Goal: Information Seeking & Learning: Learn about a topic

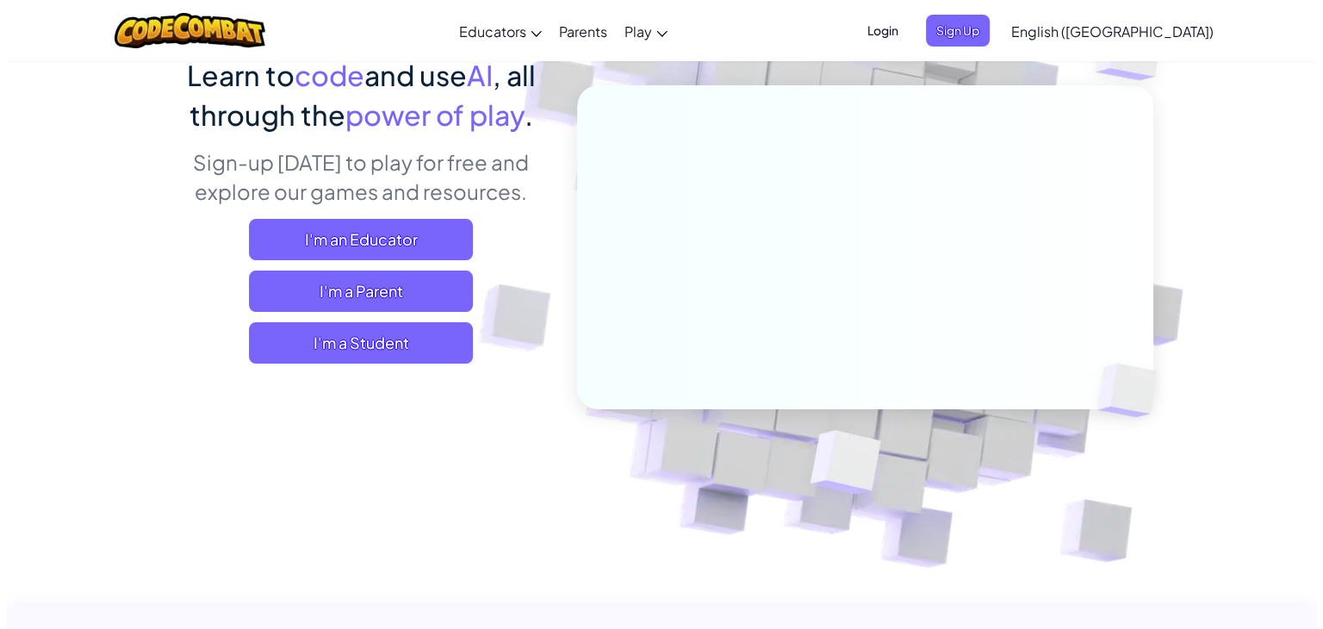
scroll to position [152, 0]
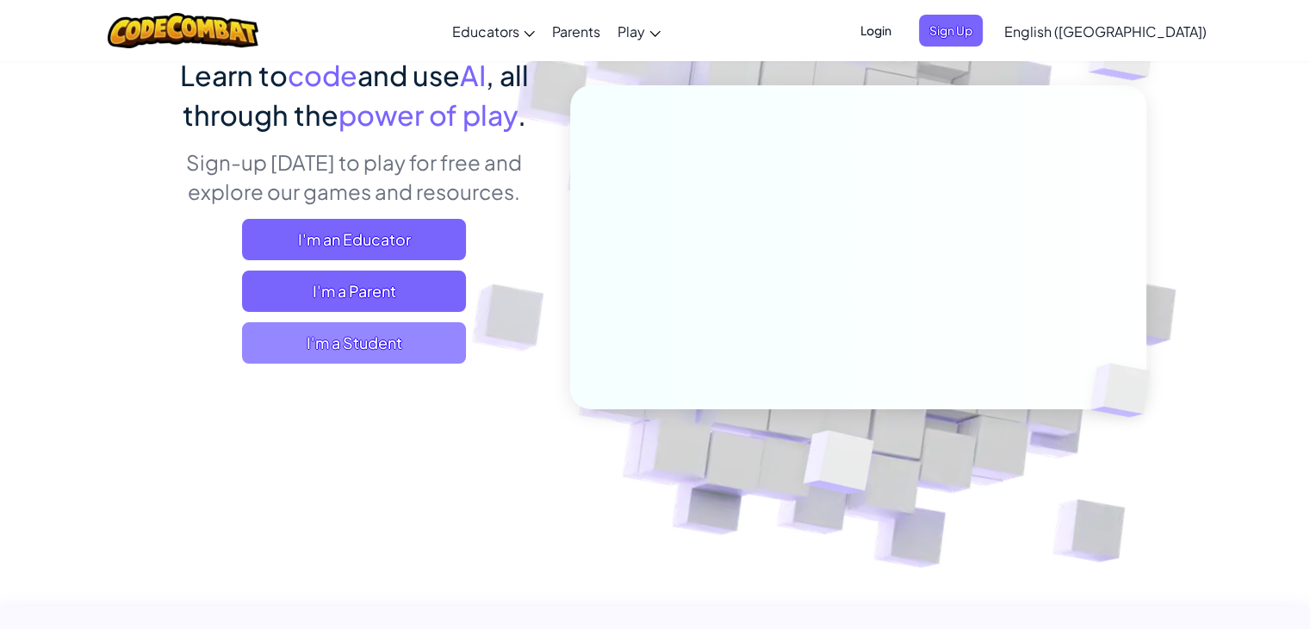
click at [380, 339] on span "I'm a Student" at bounding box center [354, 342] width 224 height 41
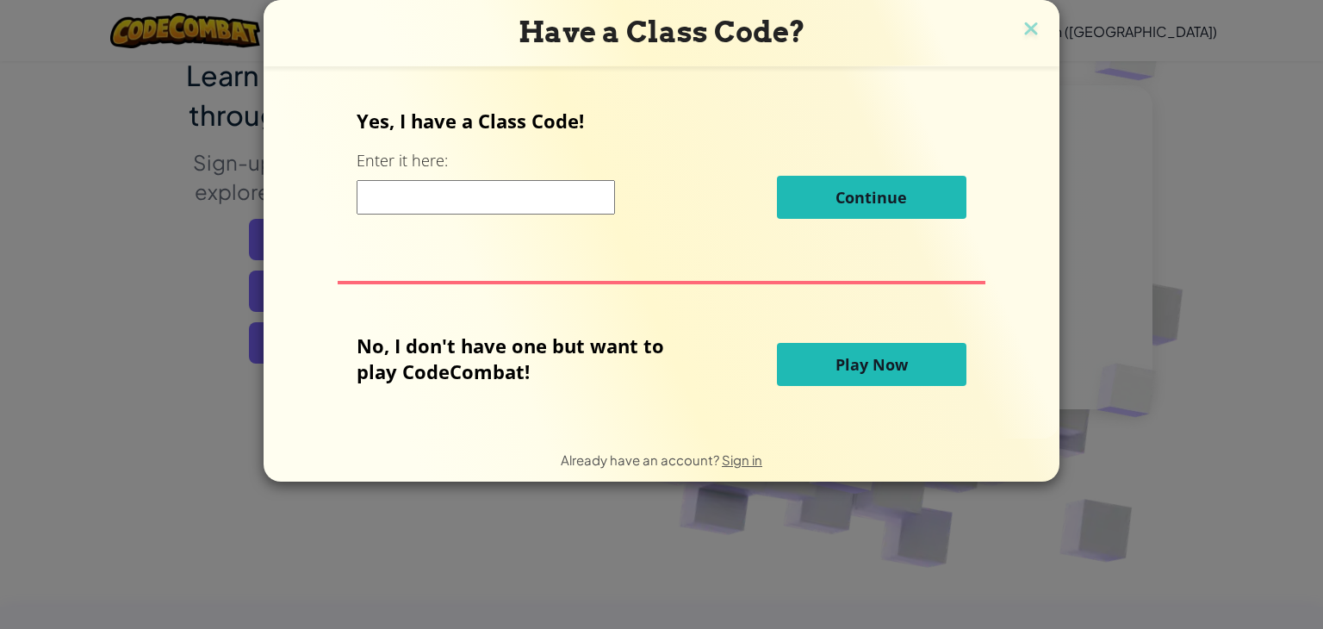
click at [441, 198] on input at bounding box center [486, 197] width 258 height 34
click at [872, 356] on span "Play Now" at bounding box center [872, 364] width 72 height 21
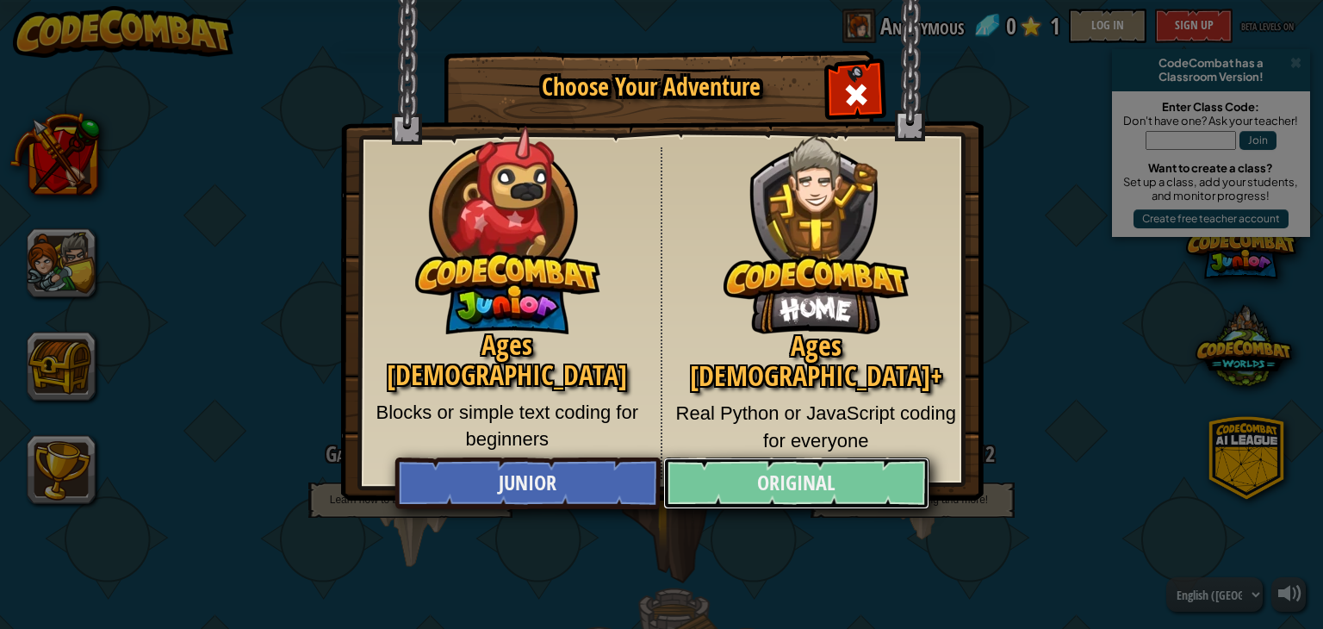
click at [851, 477] on link "Original" at bounding box center [795, 483] width 265 height 52
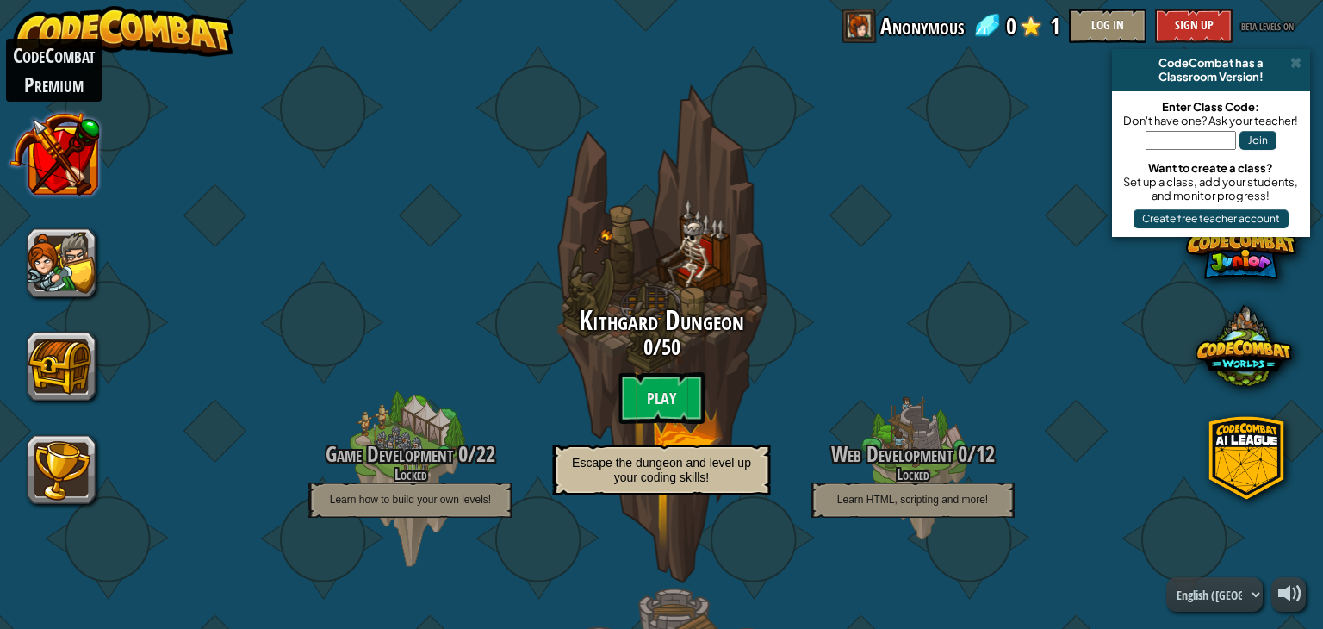
click at [59, 154] on button at bounding box center [54, 154] width 90 height 90
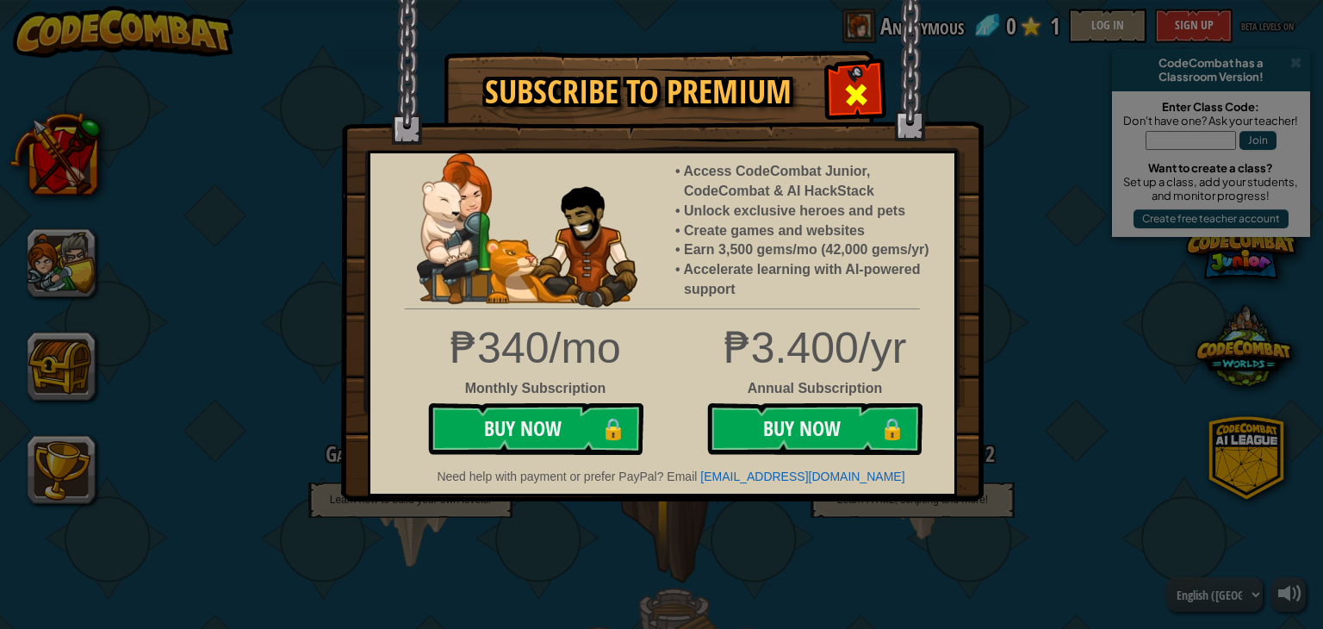
click at [858, 87] on span at bounding box center [856, 95] width 28 height 28
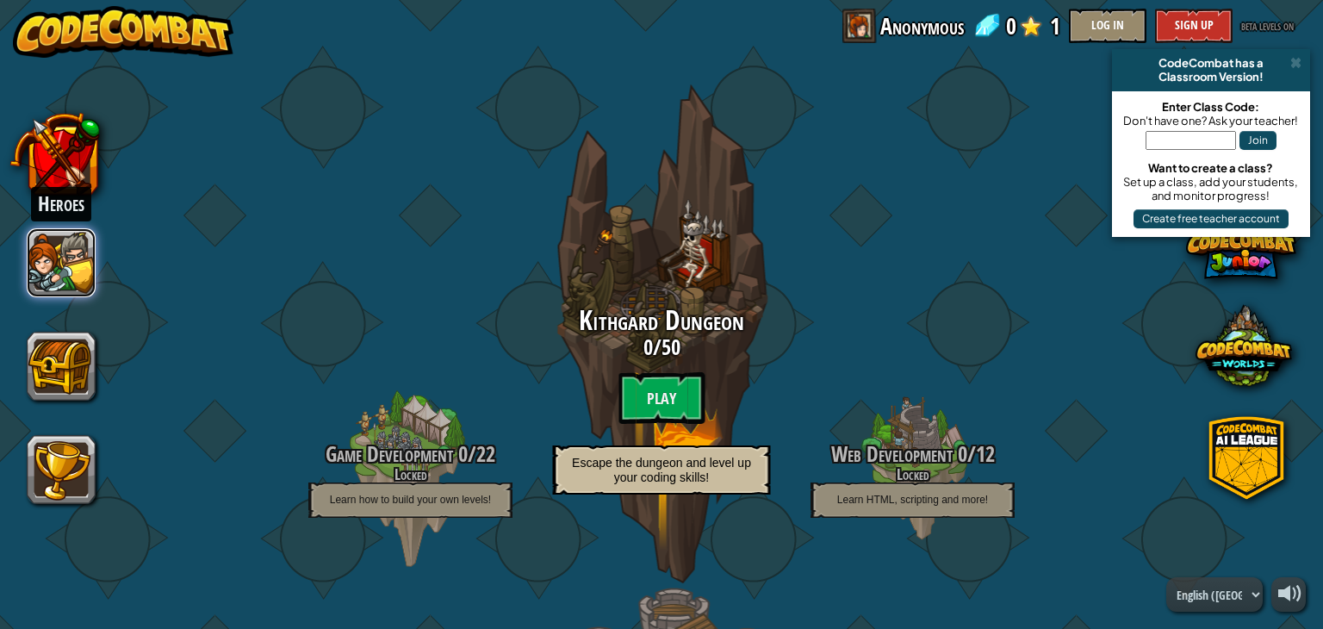
click at [62, 245] on button at bounding box center [61, 262] width 69 height 69
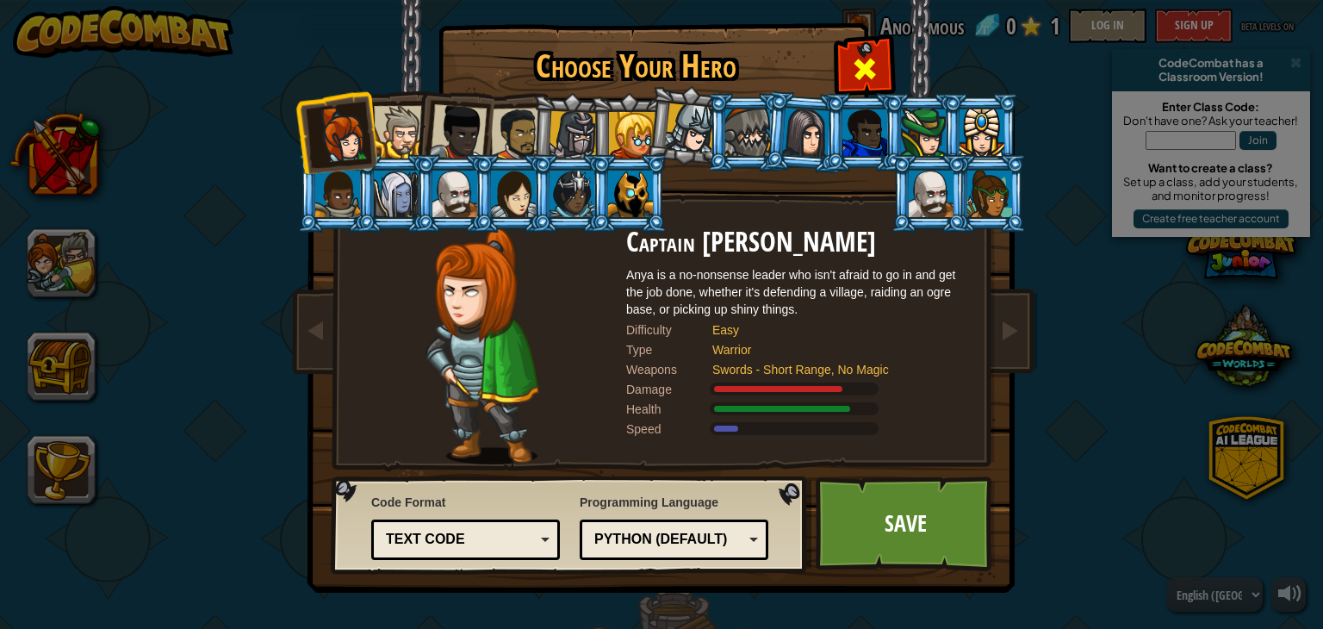
click at [859, 61] on span at bounding box center [865, 69] width 28 height 28
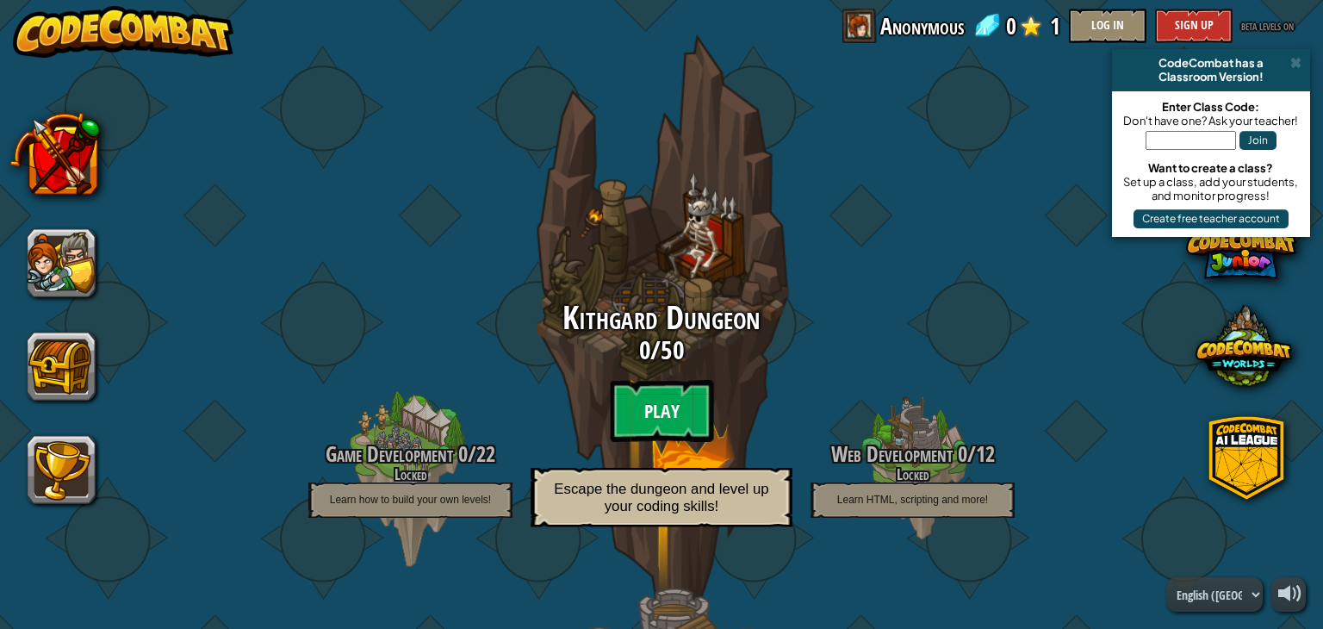
click at [662, 402] on btn "Play" at bounding box center [661, 411] width 103 height 62
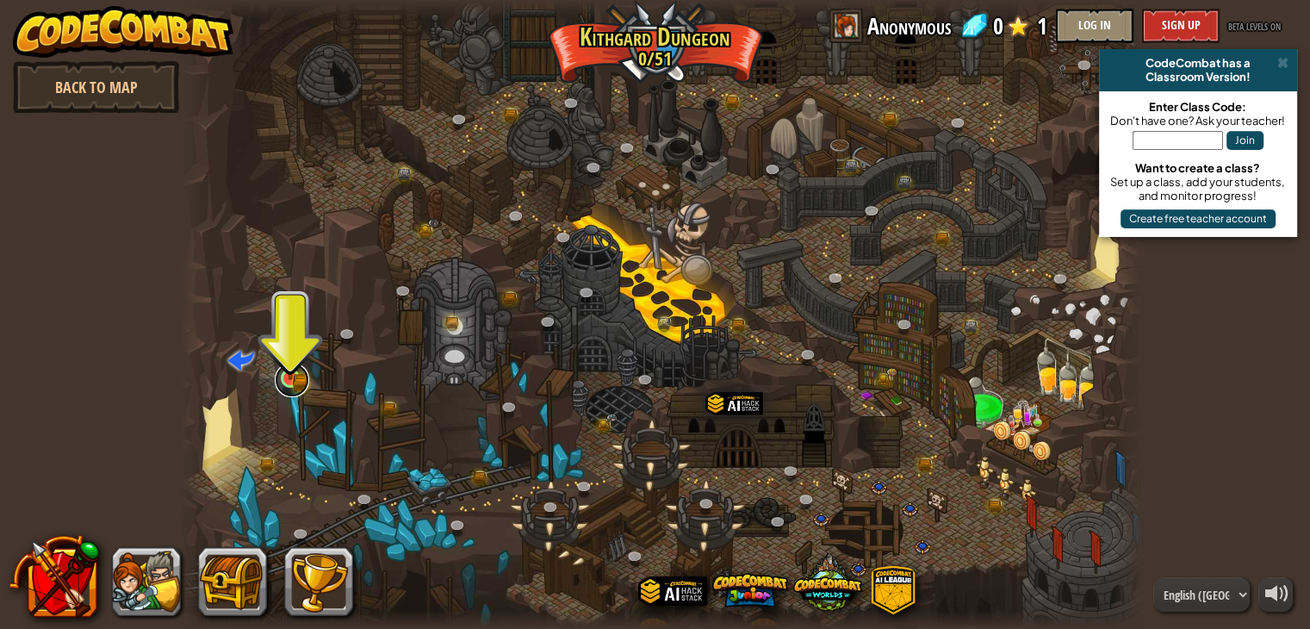
click at [299, 383] on link at bounding box center [292, 380] width 34 height 34
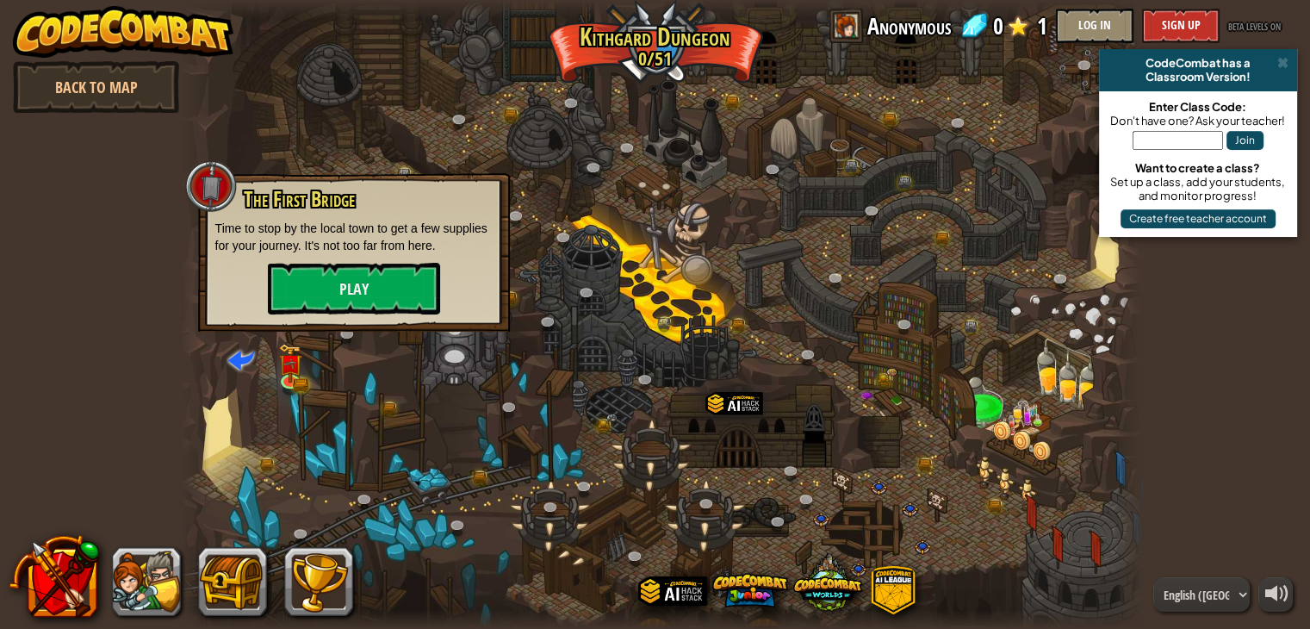
click at [314, 314] on div "The First Bridge Time to stop by the local town to get a few supplies for your …" at bounding box center [354, 252] width 312 height 158
click at [358, 294] on button "Play" at bounding box center [354, 289] width 172 height 52
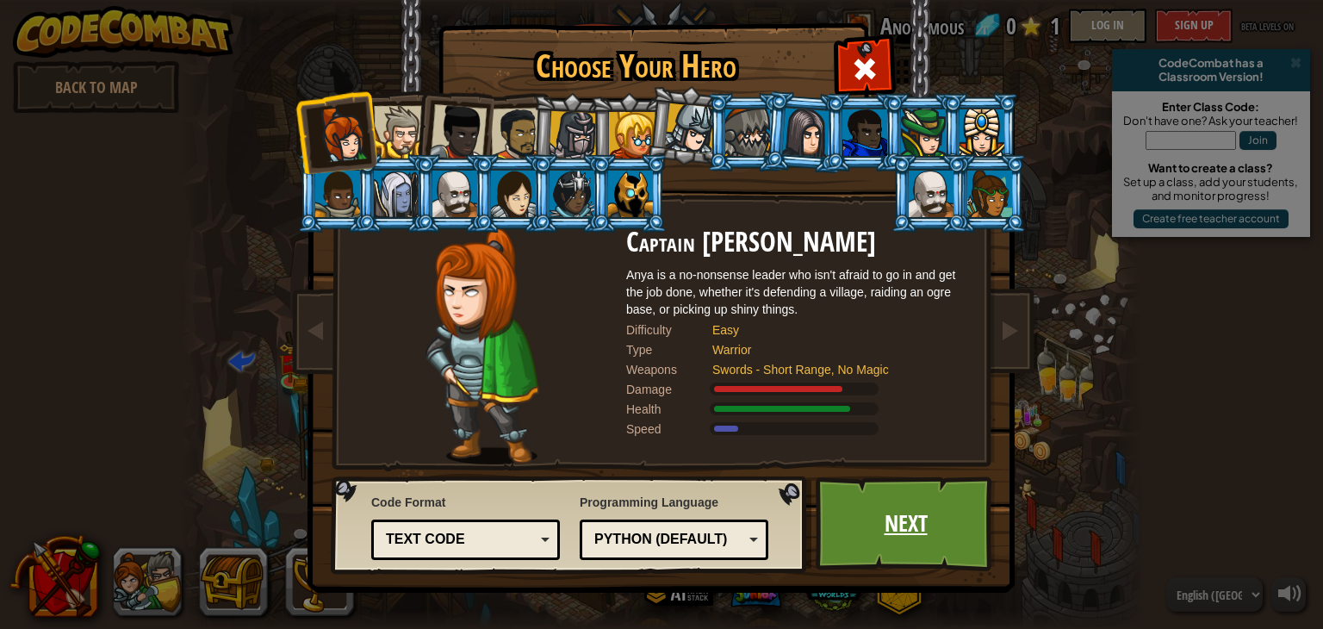
click at [899, 540] on link "Next" at bounding box center [906, 523] width 180 height 95
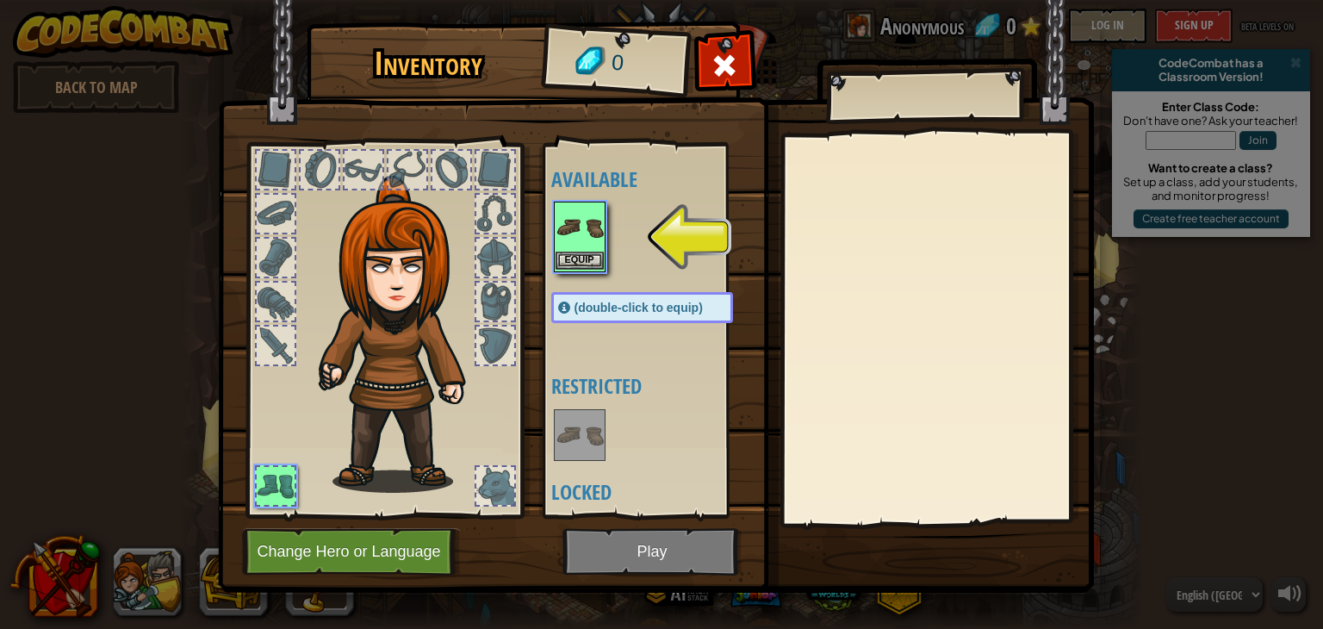
click at [598, 239] on img at bounding box center [580, 227] width 48 height 48
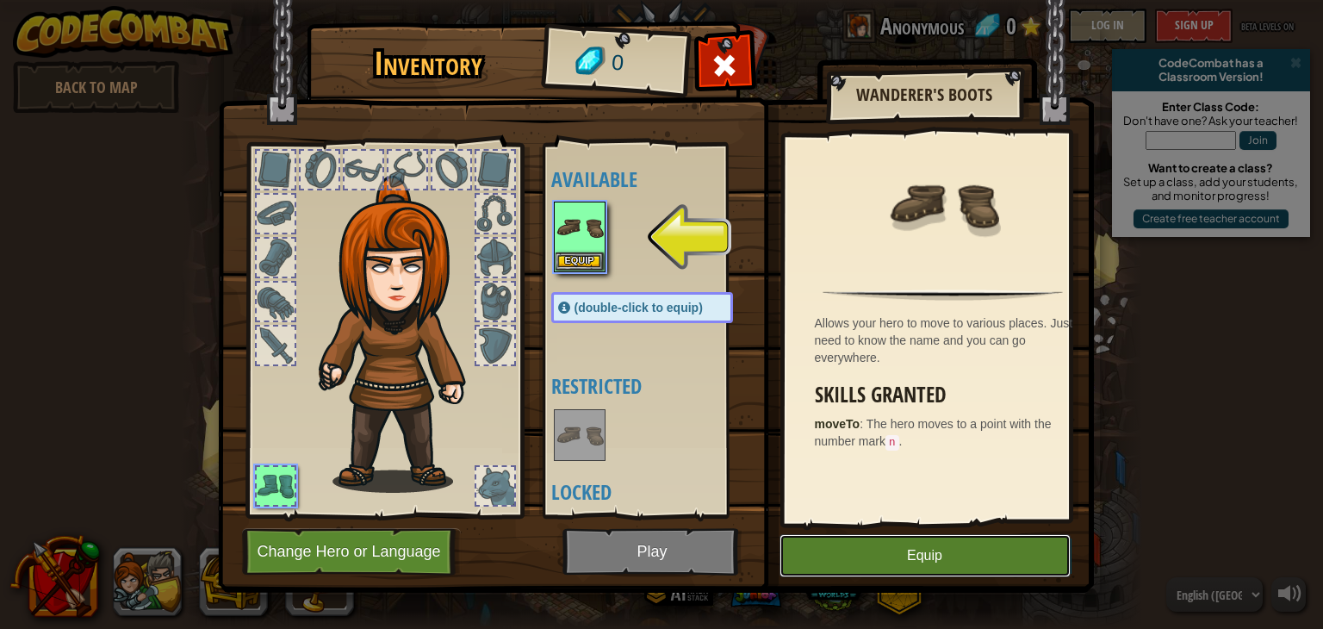
click at [932, 546] on button "Equip" at bounding box center [925, 555] width 291 height 43
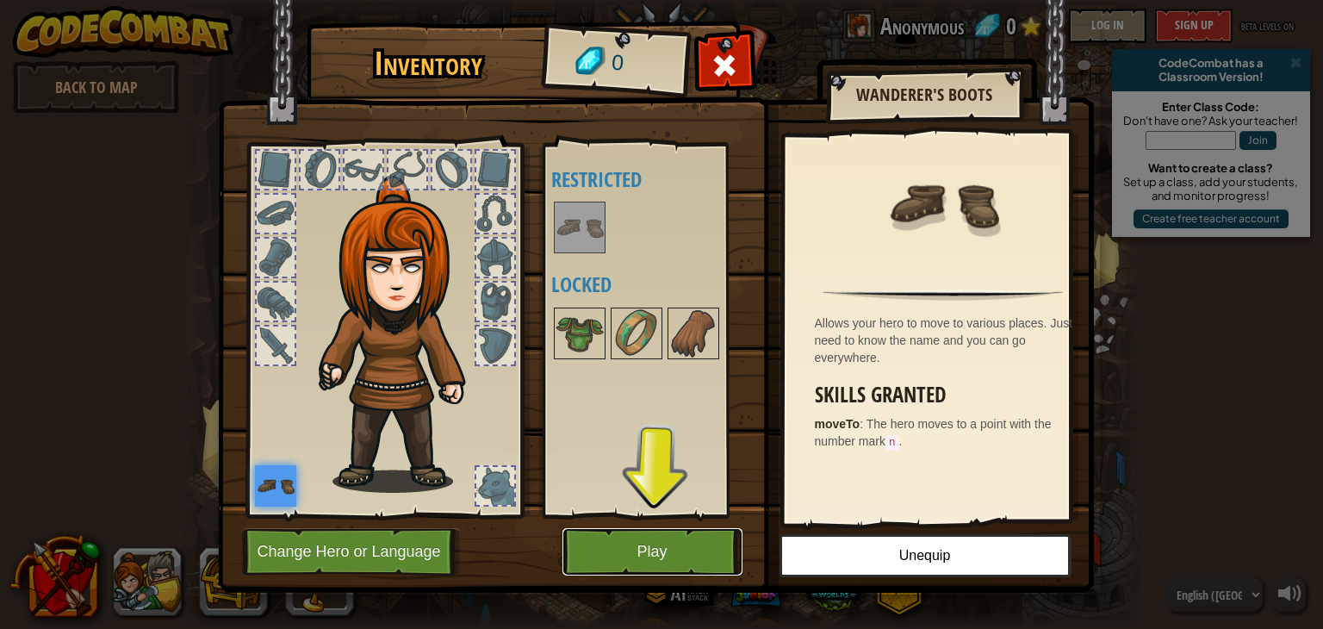
click at [627, 545] on button "Play" at bounding box center [652, 551] width 180 height 47
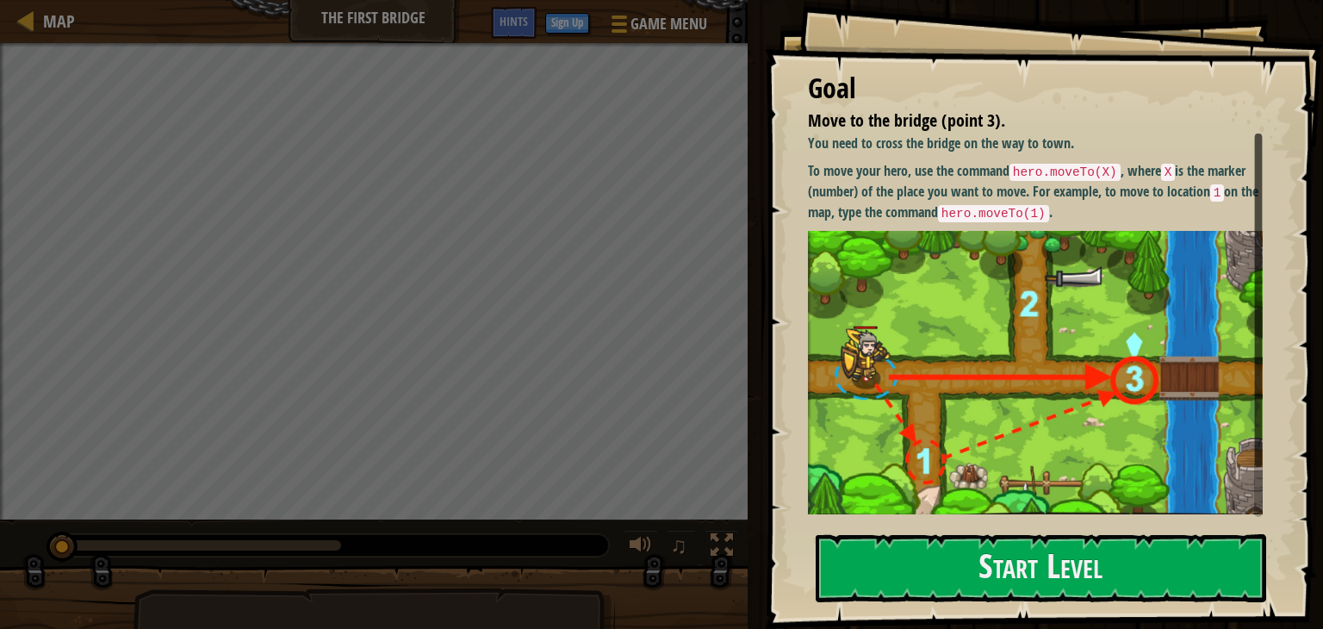
drag, startPoint x: 66, startPoint y: 549, endPoint x: 50, endPoint y: 532, distance: 23.1
click at [50, 532] on div at bounding box center [62, 546] width 31 height 31
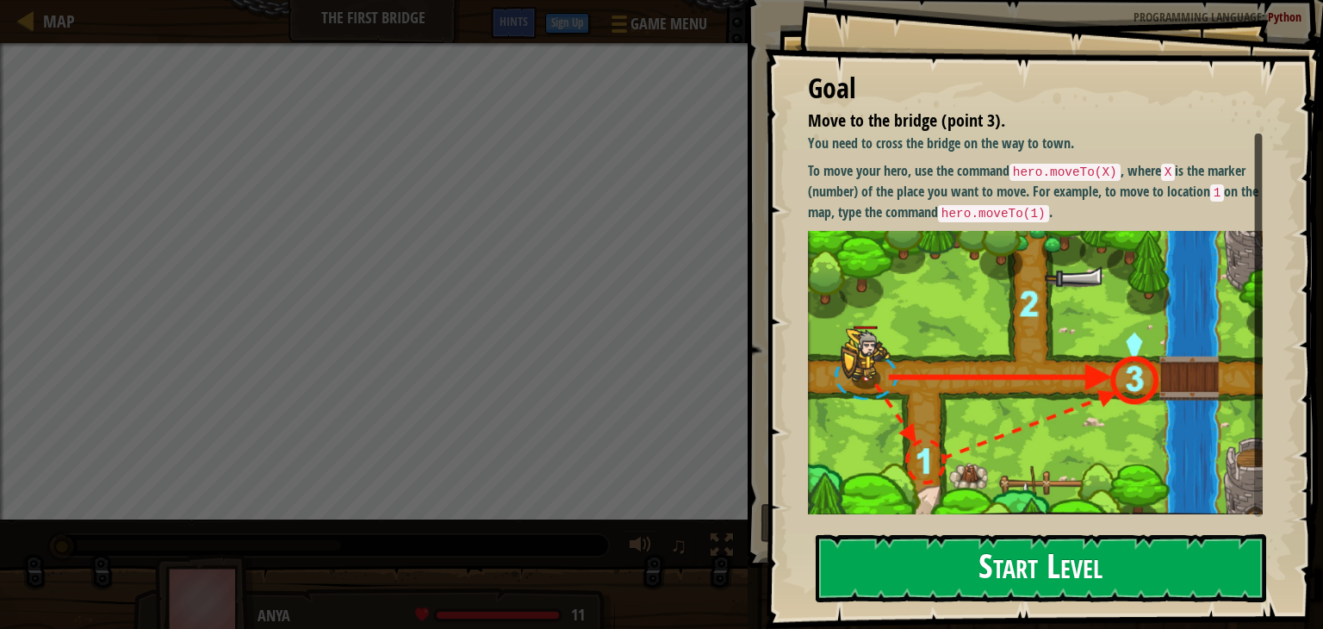
click at [976, 580] on button "Start Level" at bounding box center [1041, 568] width 451 height 68
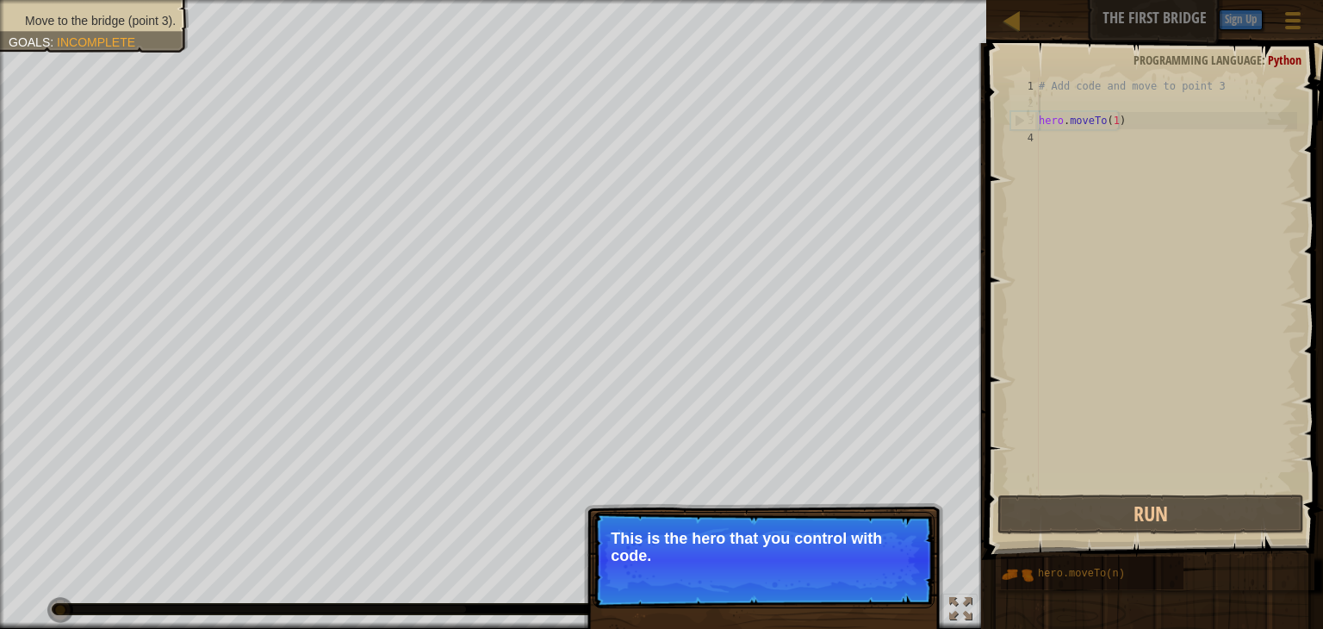
click at [1129, 111] on div "# Add code and move to point 3 hero . moveTo ( 1 )" at bounding box center [1166, 302] width 262 height 448
click at [1120, 114] on div "# Add code and move to point 3 hero . moveTo ( 1 )" at bounding box center [1166, 302] width 262 height 448
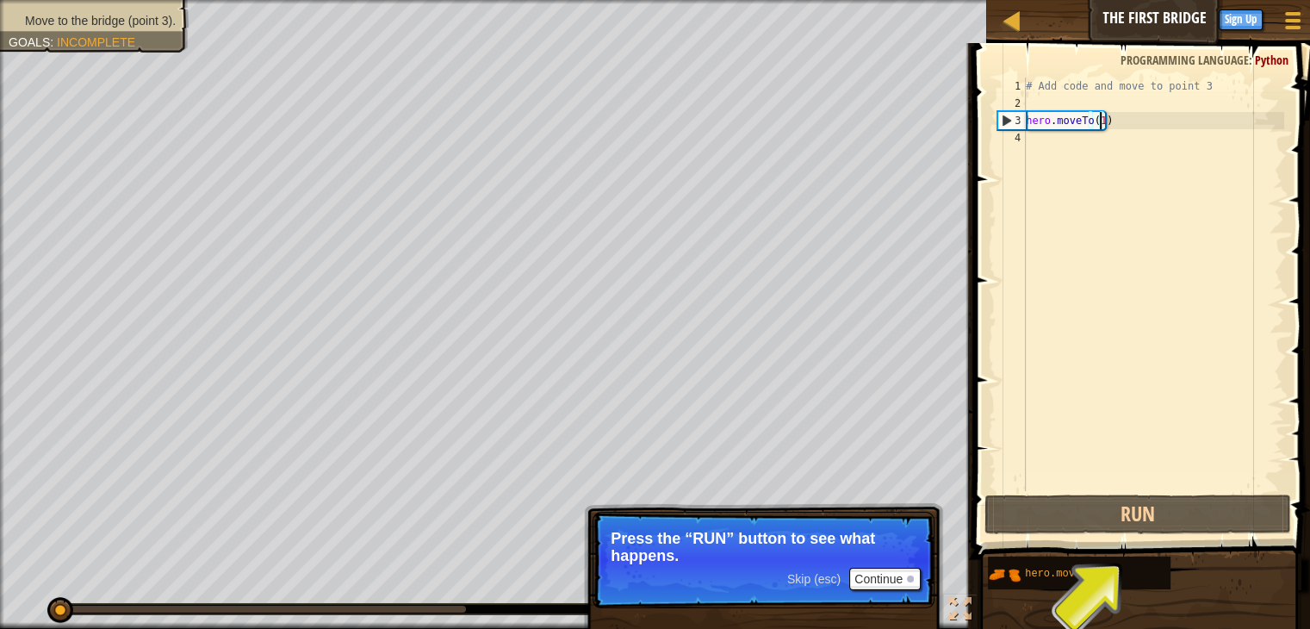
click at [1098, 123] on div "# Add code and move to point 3 hero . moveTo ( 1 )" at bounding box center [1153, 302] width 262 height 448
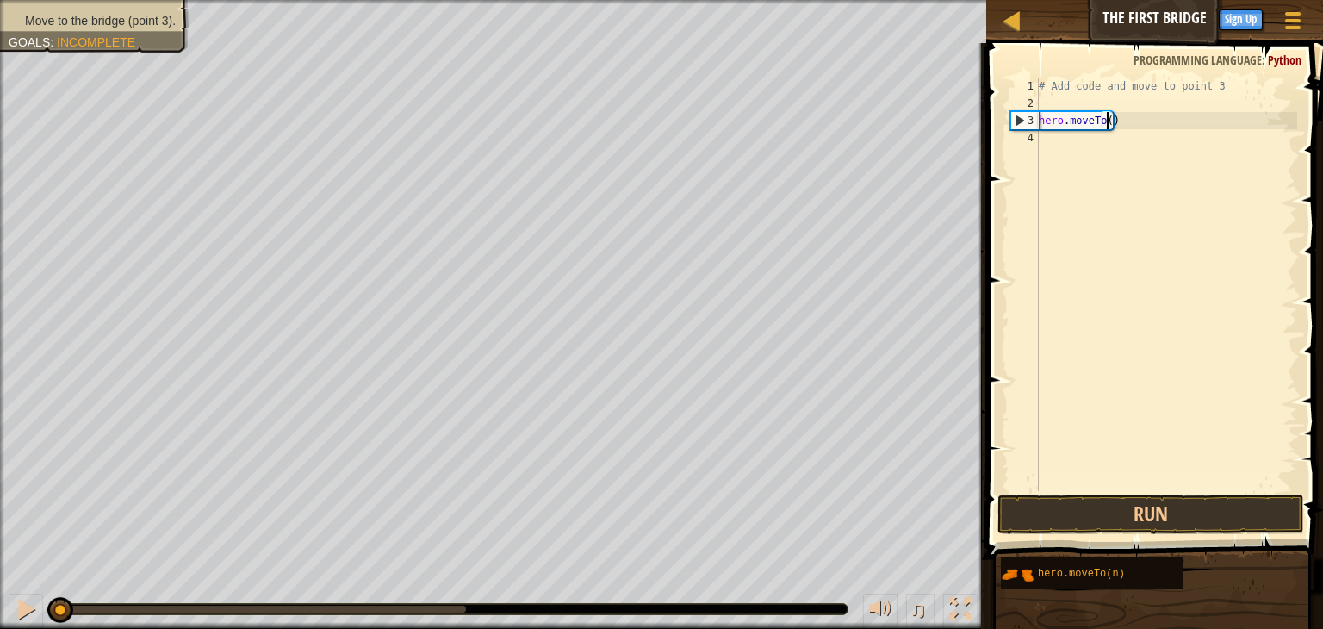
scroll to position [8, 5]
click at [1142, 509] on button "Run" at bounding box center [1150, 514] width 307 height 40
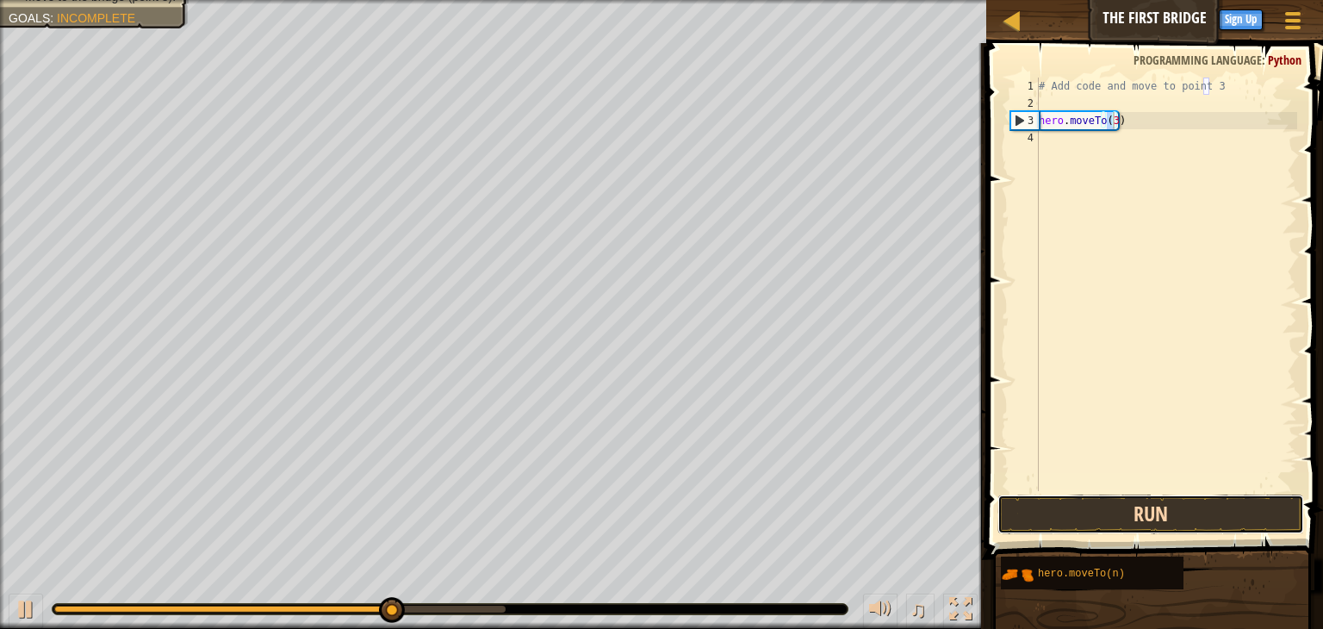
click at [1161, 511] on button "Run" at bounding box center [1150, 514] width 307 height 40
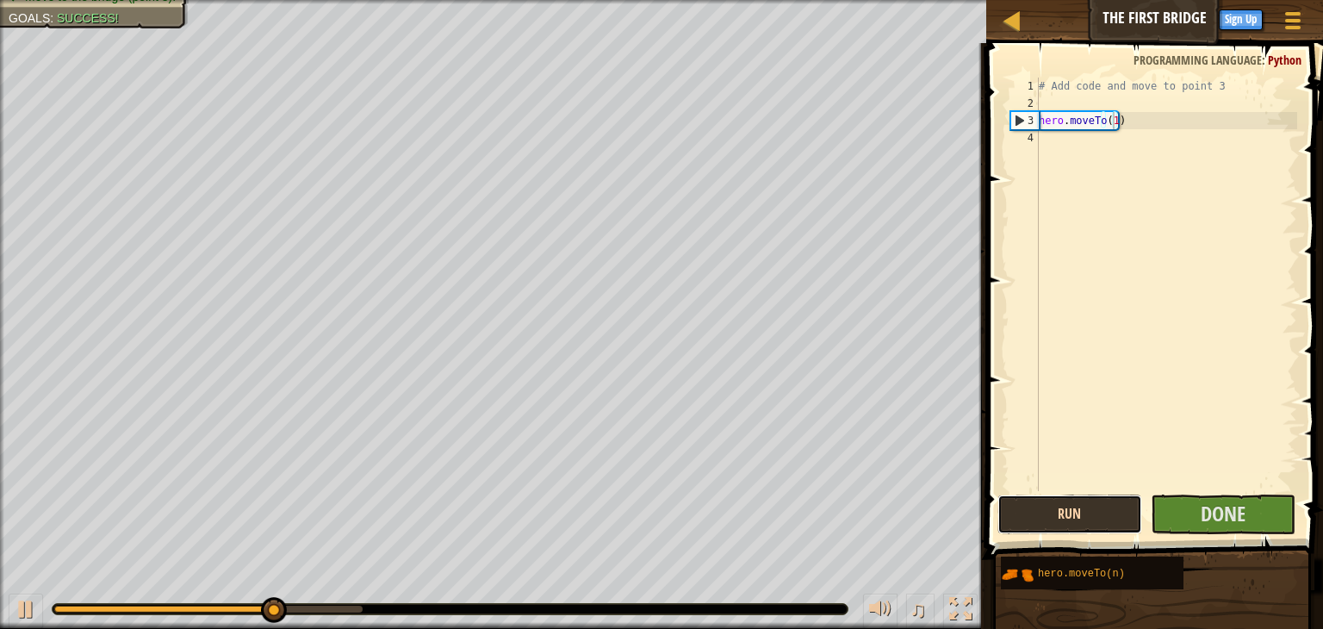
click at [1072, 516] on button "Run" at bounding box center [1069, 514] width 145 height 40
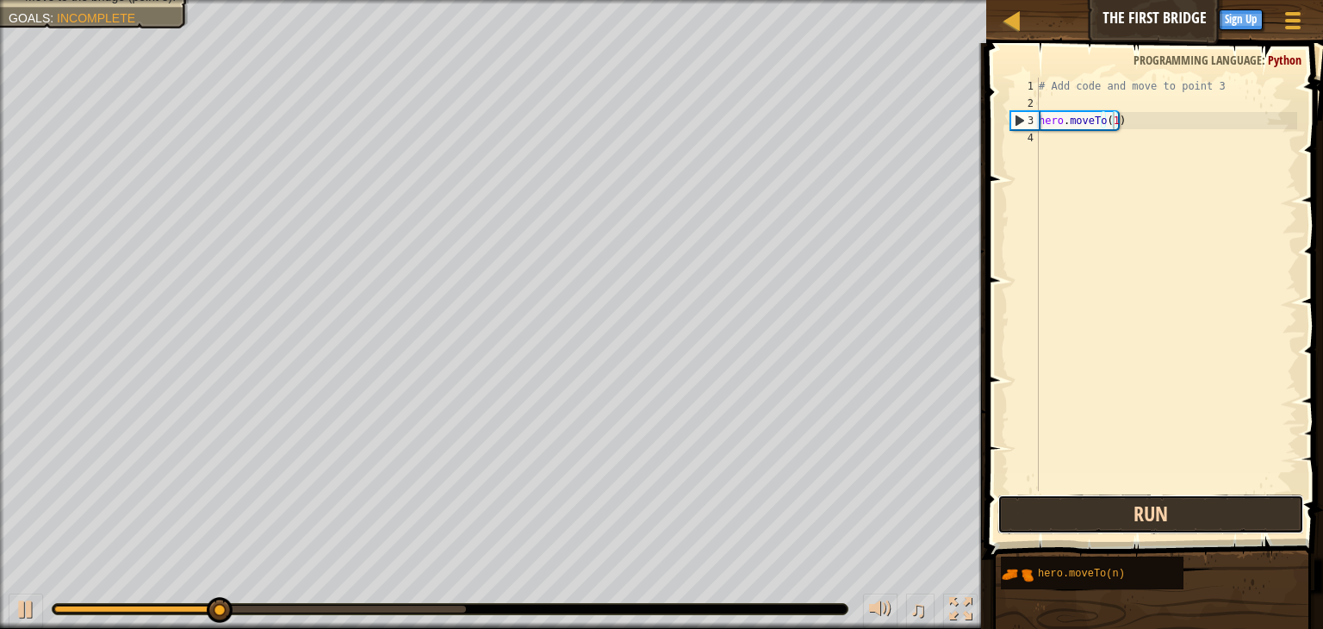
click at [1093, 518] on button "Run" at bounding box center [1150, 514] width 307 height 40
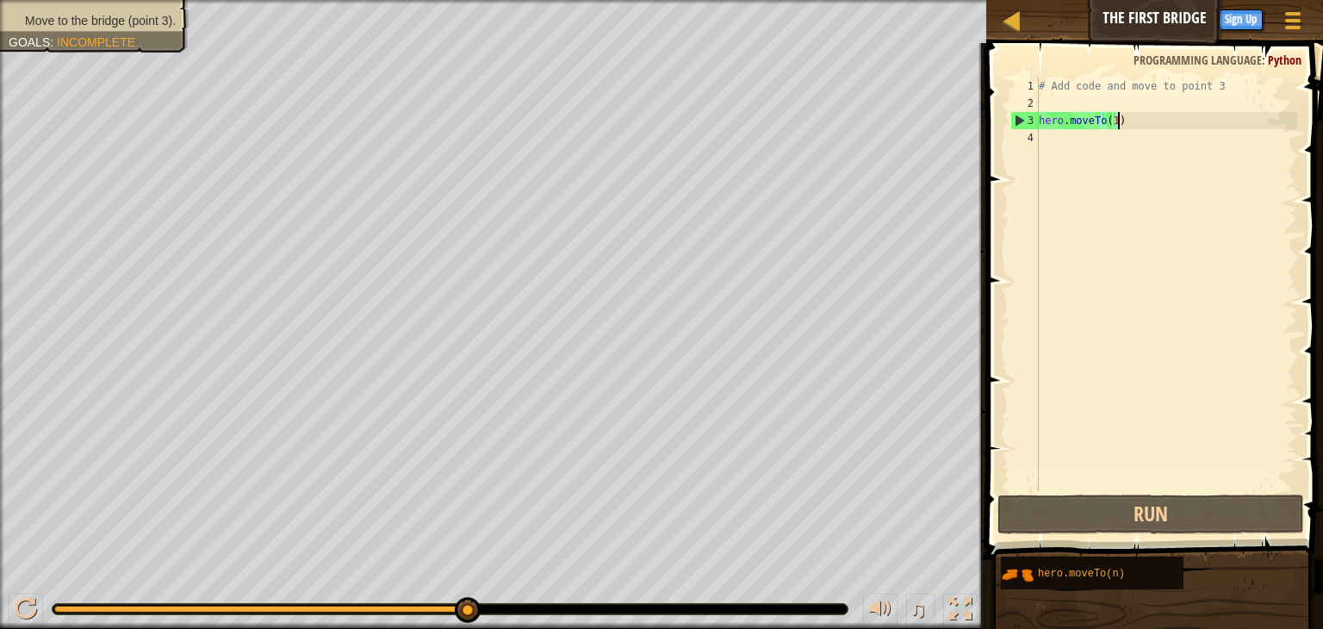
click at [1137, 118] on div "# Add code and move to point 3 hero . moveTo ( 1 )" at bounding box center [1166, 302] width 262 height 448
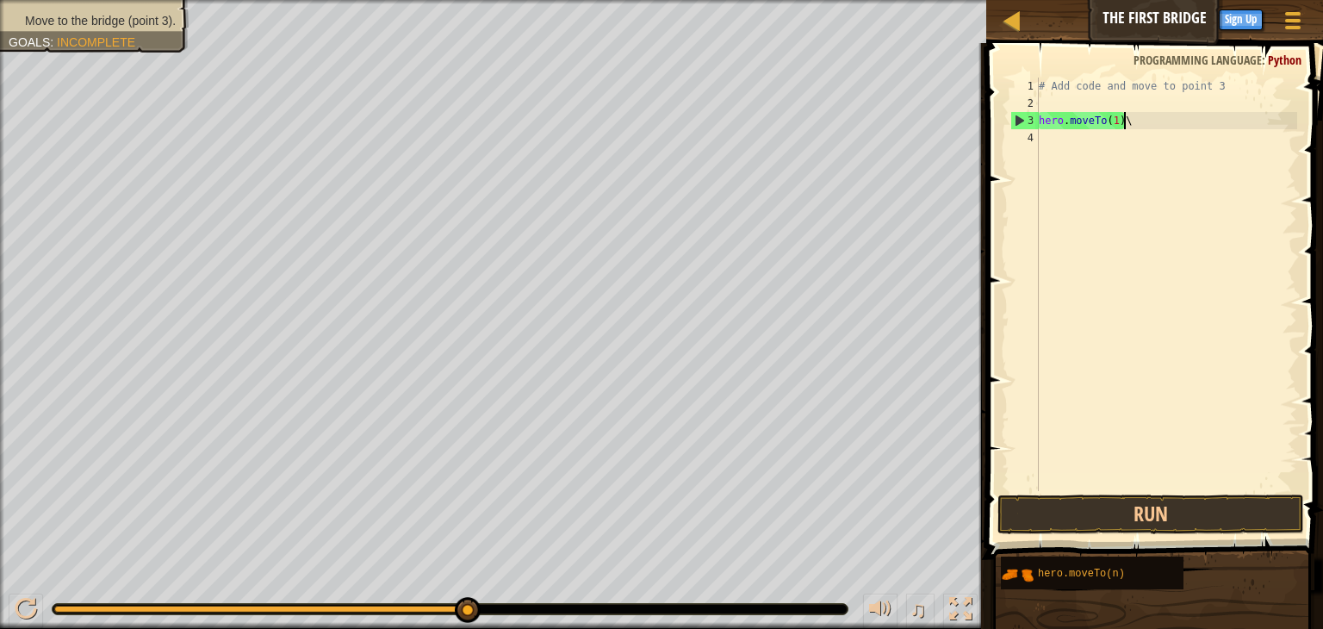
type textarea "hero.moveTo(1)"
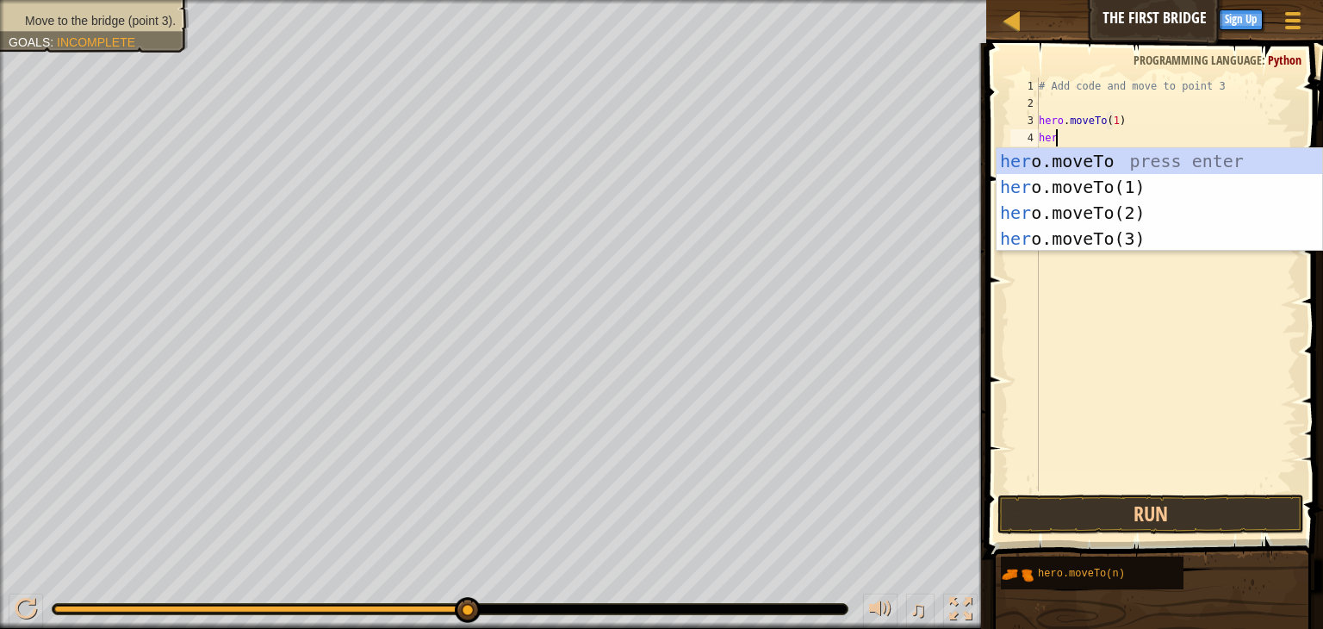
scroll to position [8, 0]
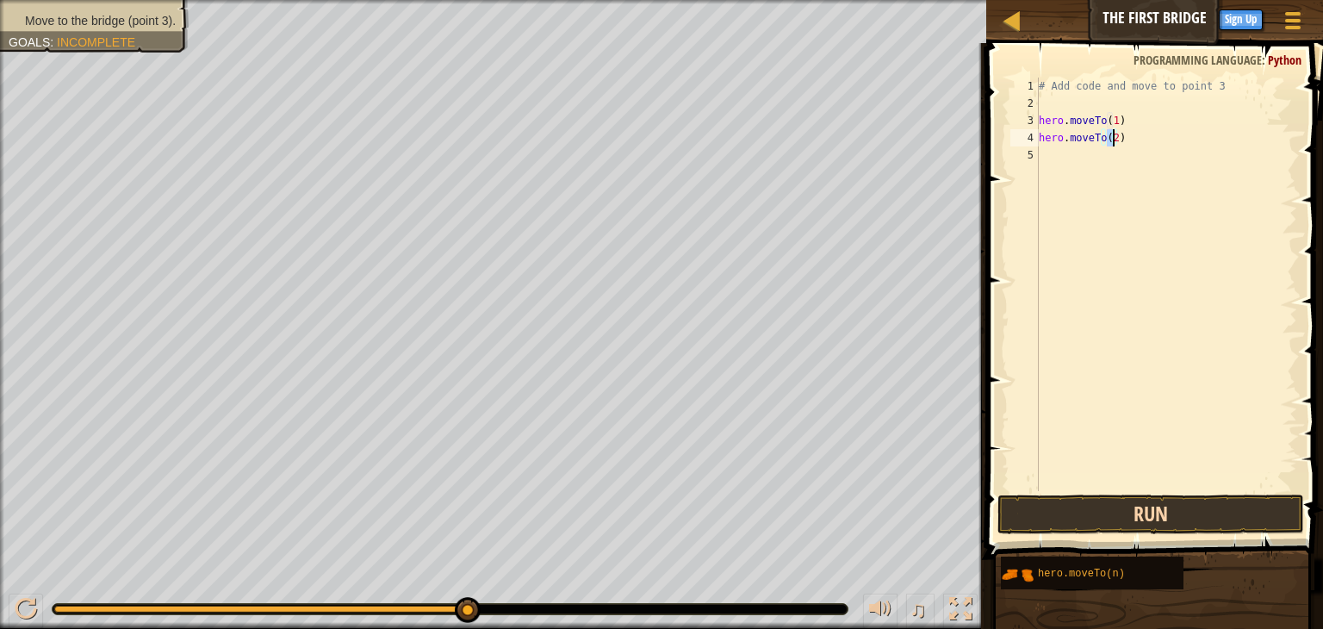
type textarea "hero.moveTo(2)"
click at [1142, 518] on button "Run" at bounding box center [1150, 514] width 307 height 40
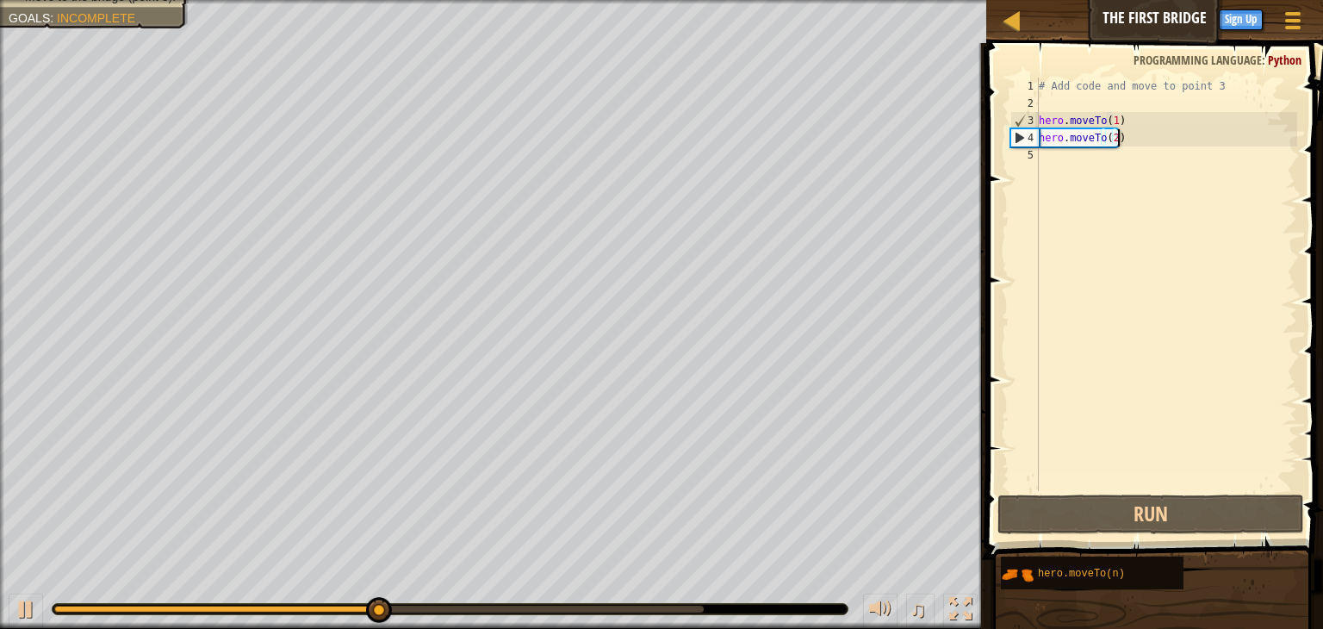
click at [1161, 146] on div "# Add code and move to point 3 hero . moveTo ( 1 ) hero . moveTo ( 2 )" at bounding box center [1166, 302] width 262 height 448
click at [1161, 137] on div "# Add code and move to point 3 hero . moveTo ( 1 ) hero . moveTo ( 2 )" at bounding box center [1166, 302] width 262 height 448
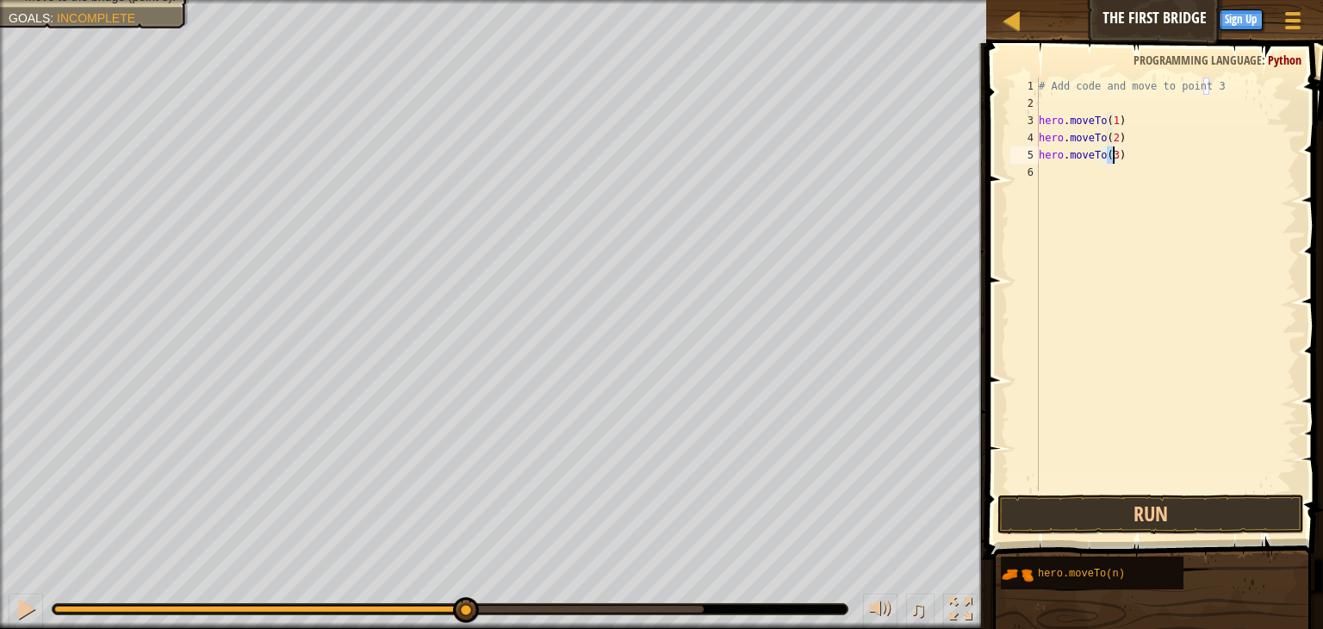
type textarea "hero.moveTo(3)"
click at [1128, 522] on button "Run" at bounding box center [1150, 514] width 307 height 40
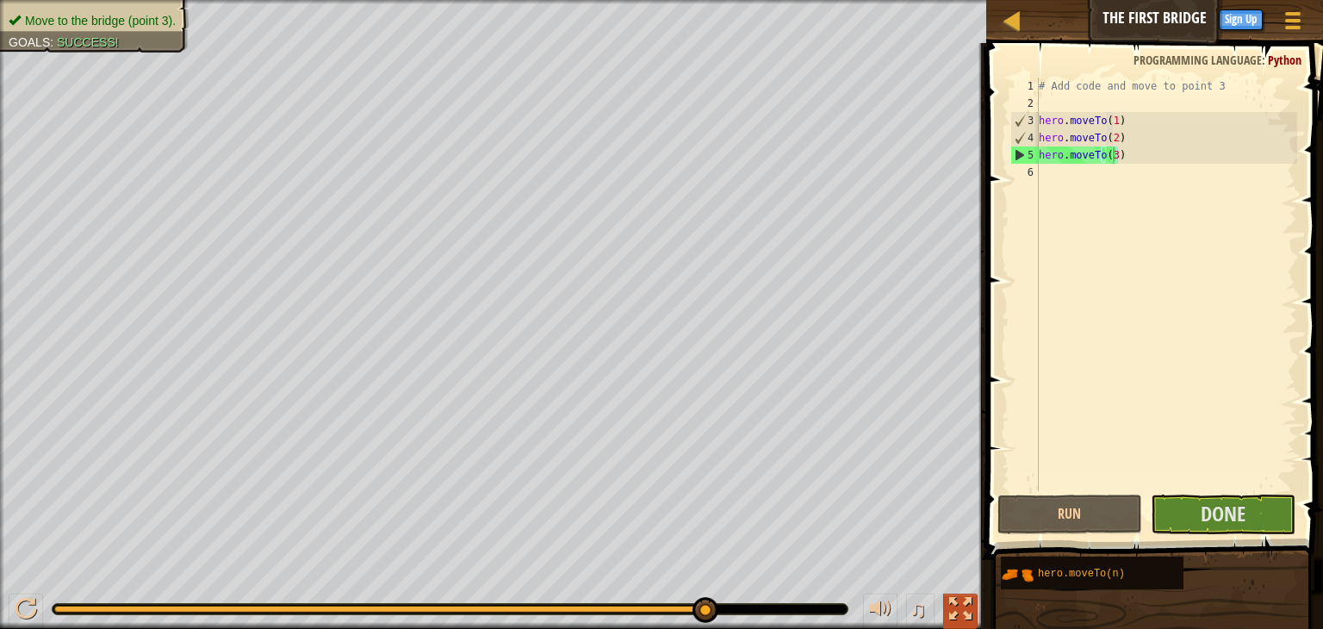
click at [959, 600] on div at bounding box center [960, 609] width 22 height 22
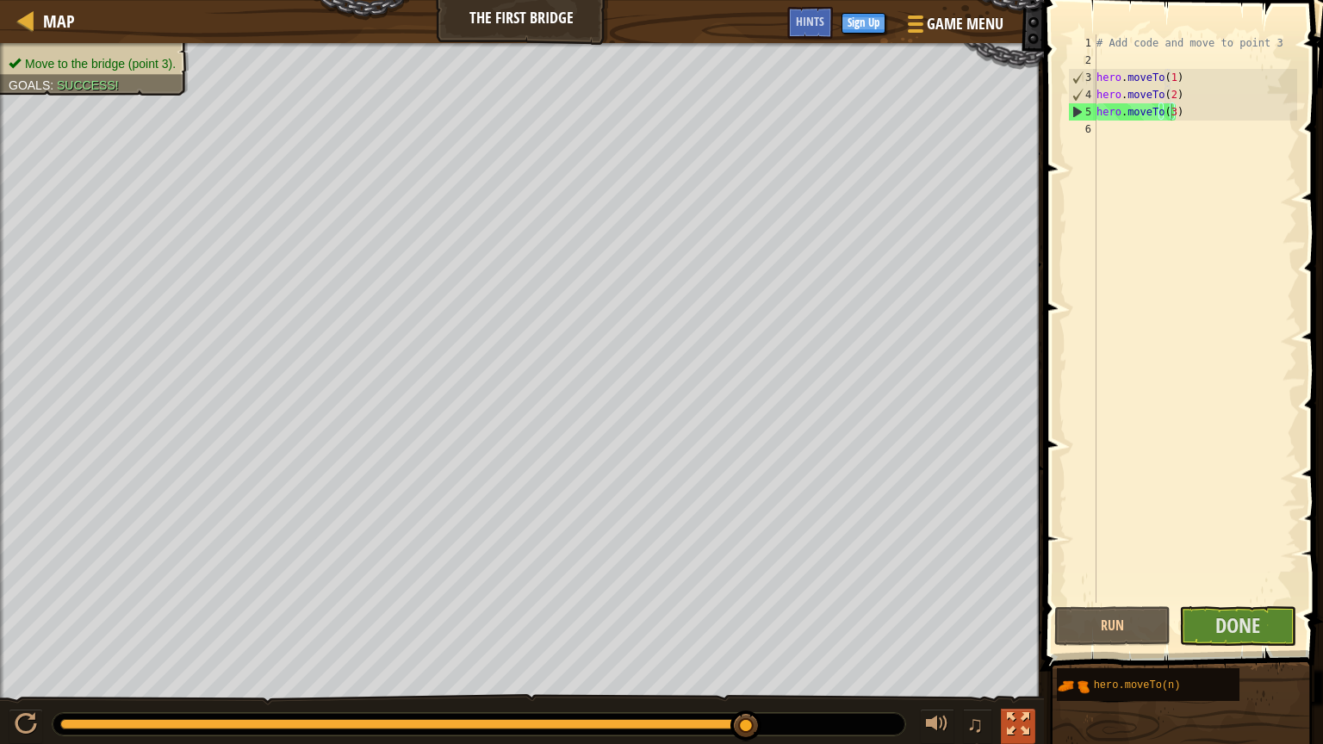
click at [1007, 628] on div at bounding box center [1018, 724] width 22 height 22
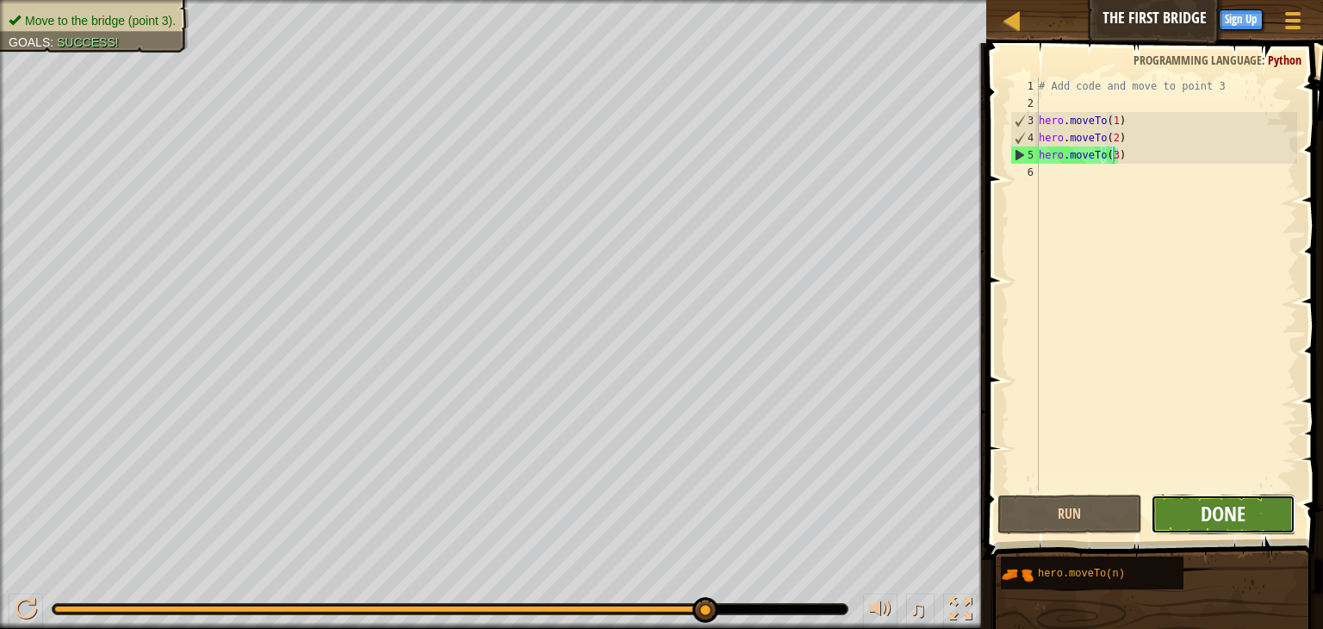
click at [1223, 514] on span "Done" at bounding box center [1223, 514] width 45 height 28
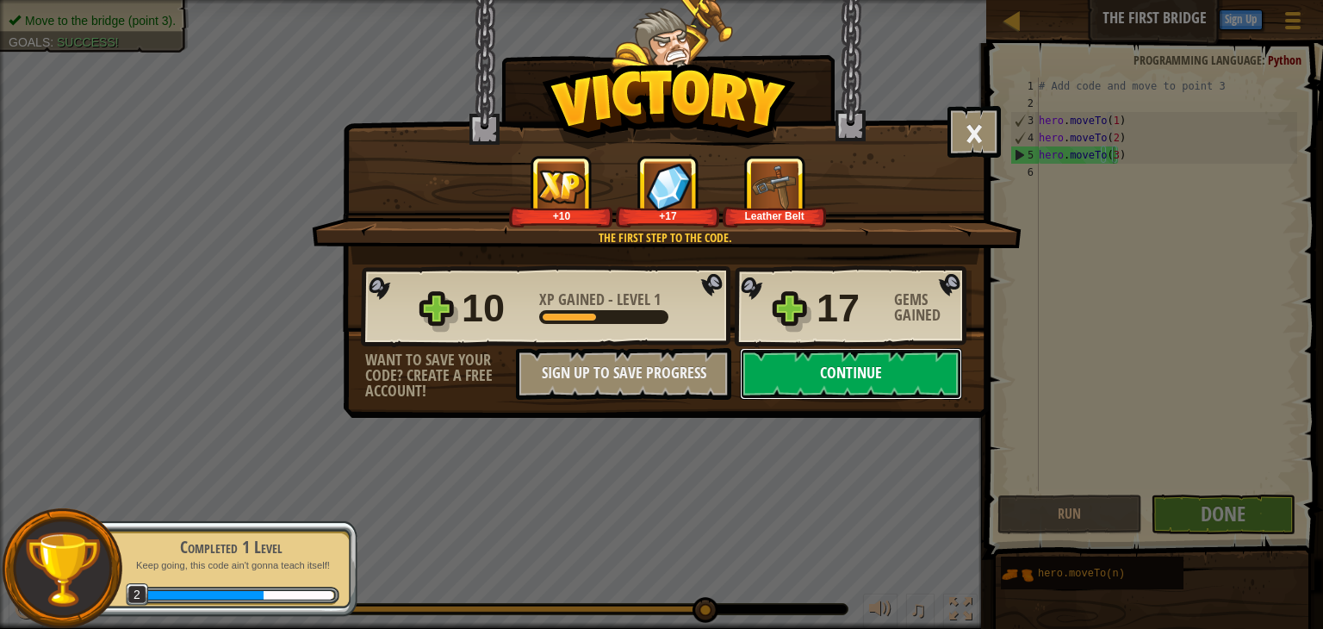
click at [915, 368] on button "Continue" at bounding box center [851, 374] width 222 height 52
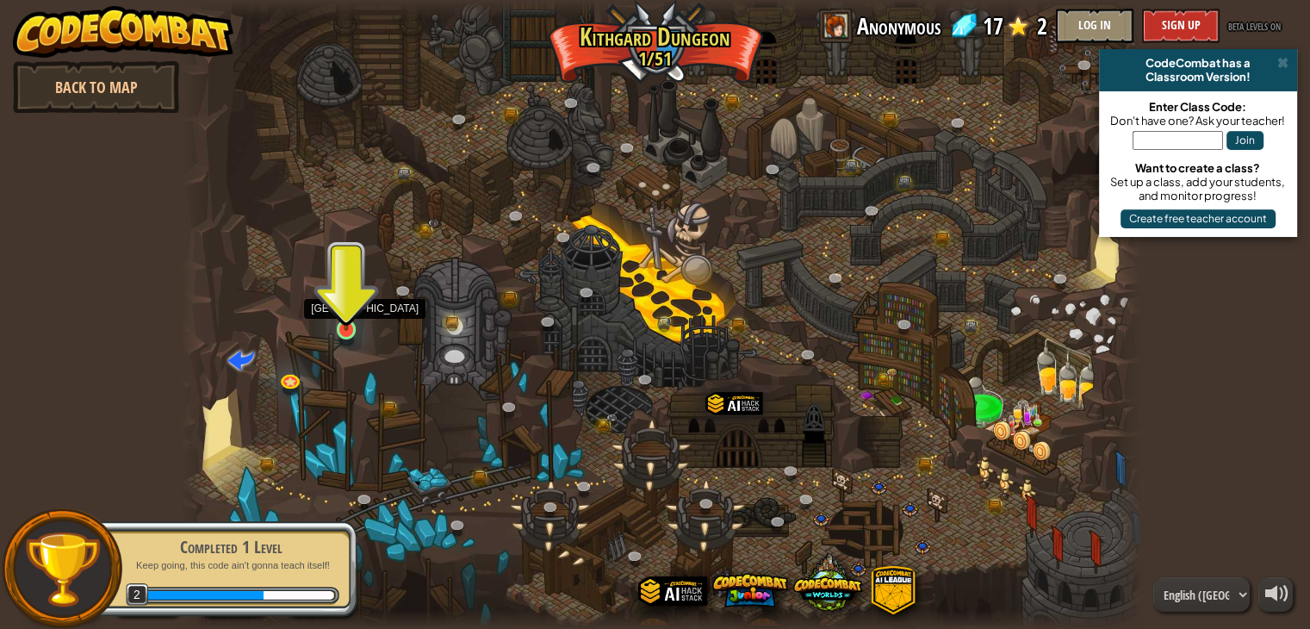
click at [339, 307] on img at bounding box center [346, 304] width 24 height 55
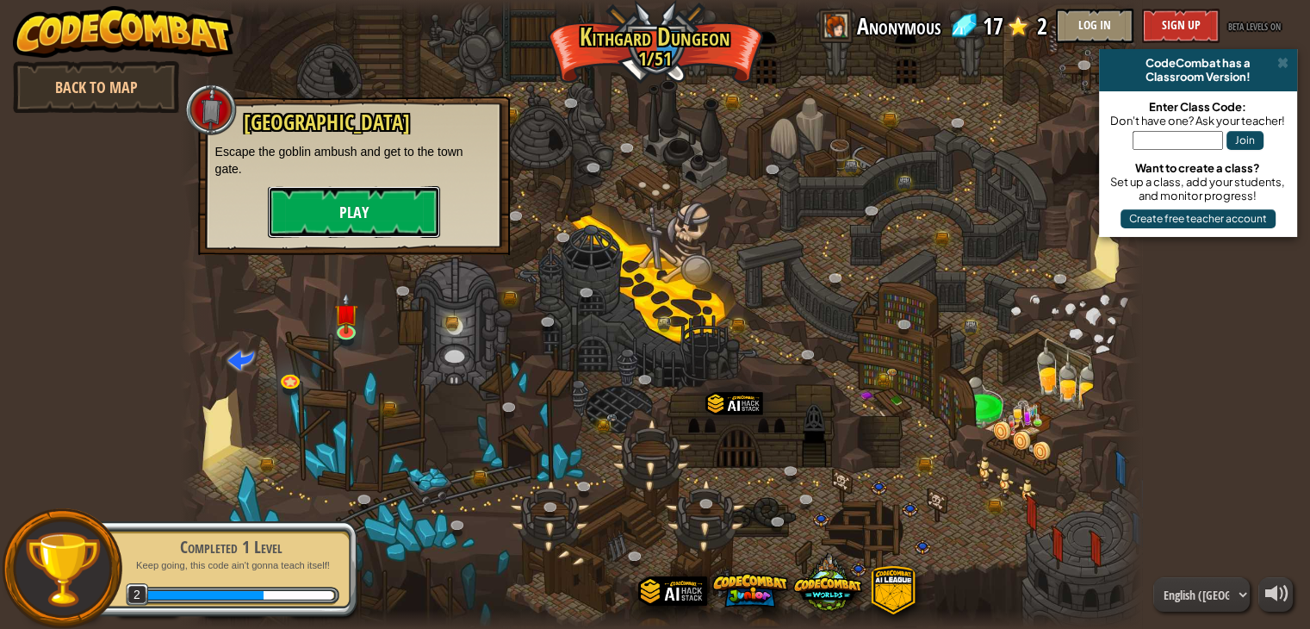
click at [370, 222] on button "Play" at bounding box center [354, 212] width 172 height 52
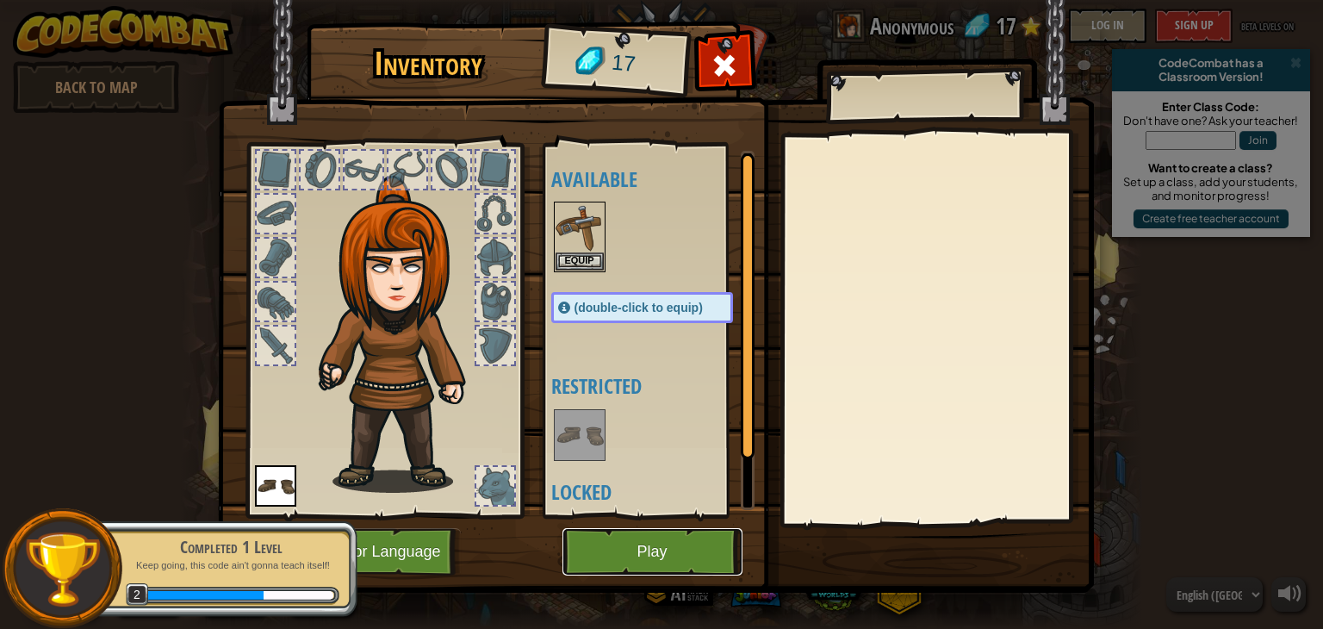
click at [641, 543] on button "Play" at bounding box center [652, 551] width 180 height 47
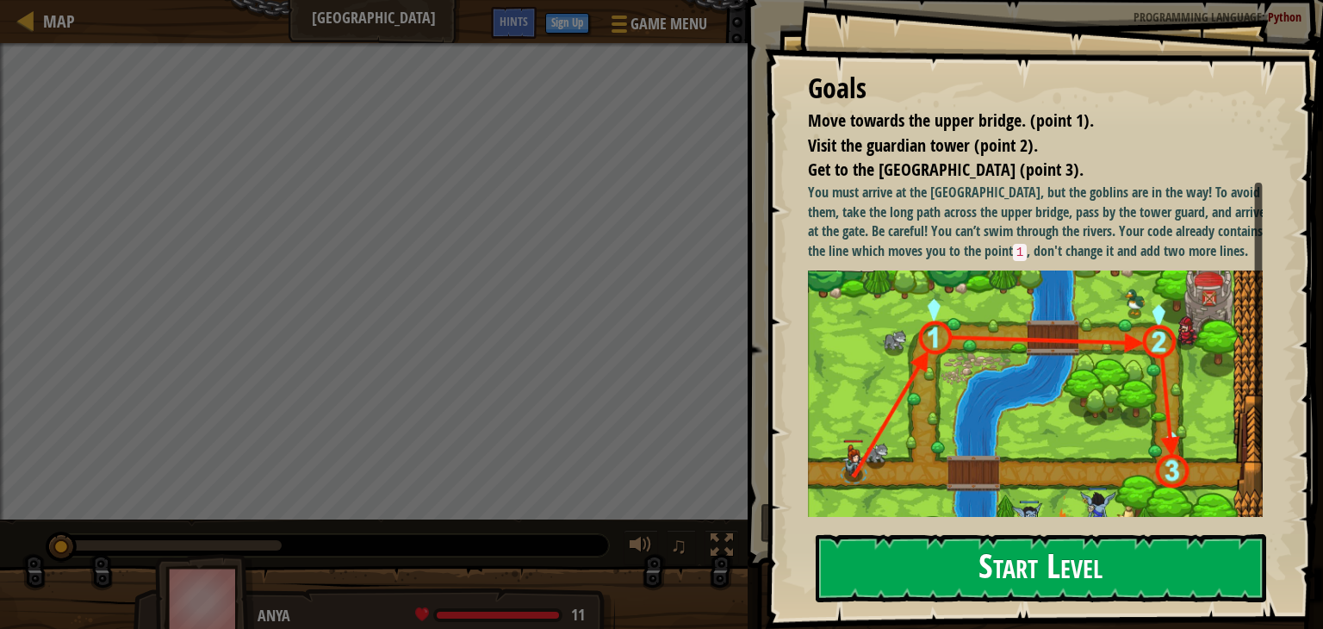
click at [1071, 580] on button "Start Level" at bounding box center [1041, 568] width 451 height 68
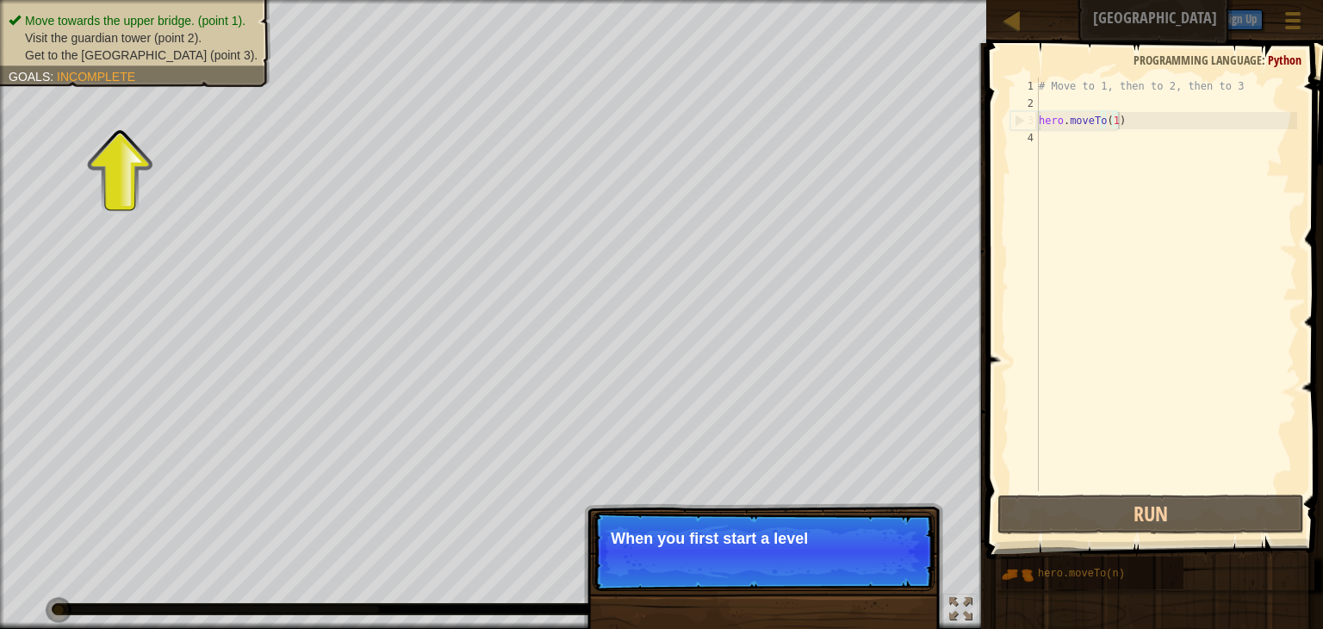
click at [1134, 121] on div "# Move to 1, then to 2, then to 3 hero . moveTo ( 1 )" at bounding box center [1166, 302] width 262 height 448
type textarea "hero.moveTo(1)"
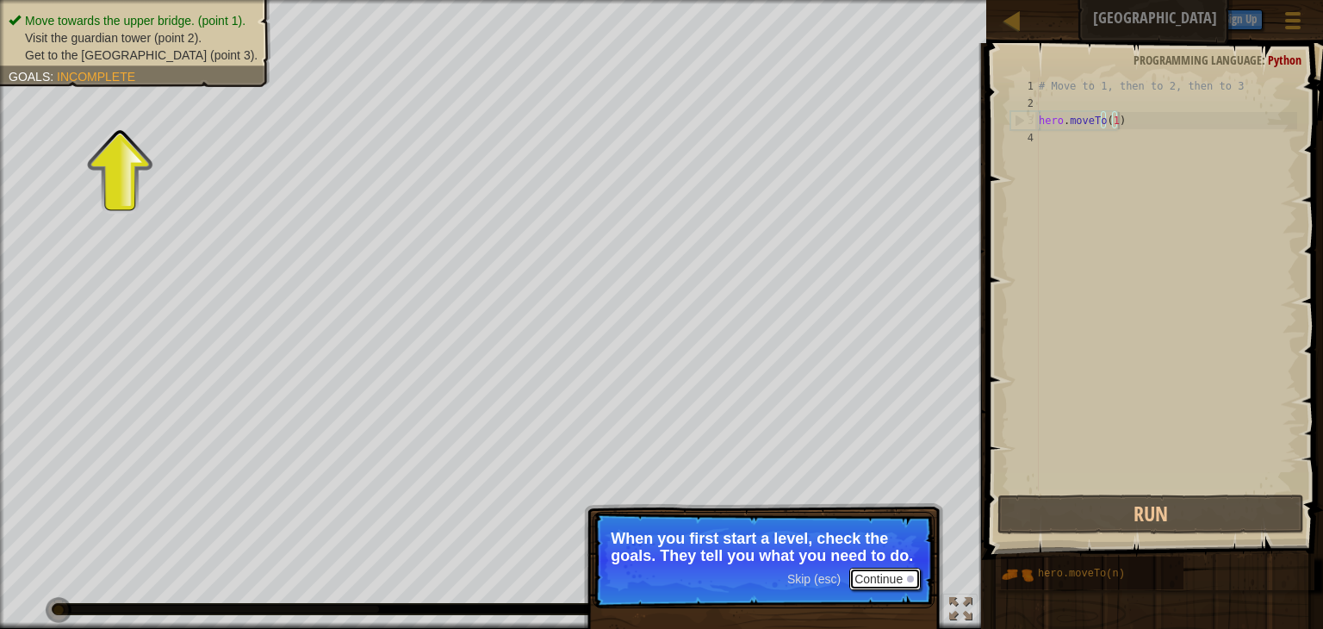
click at [901, 572] on button "Continue" at bounding box center [884, 579] width 71 height 22
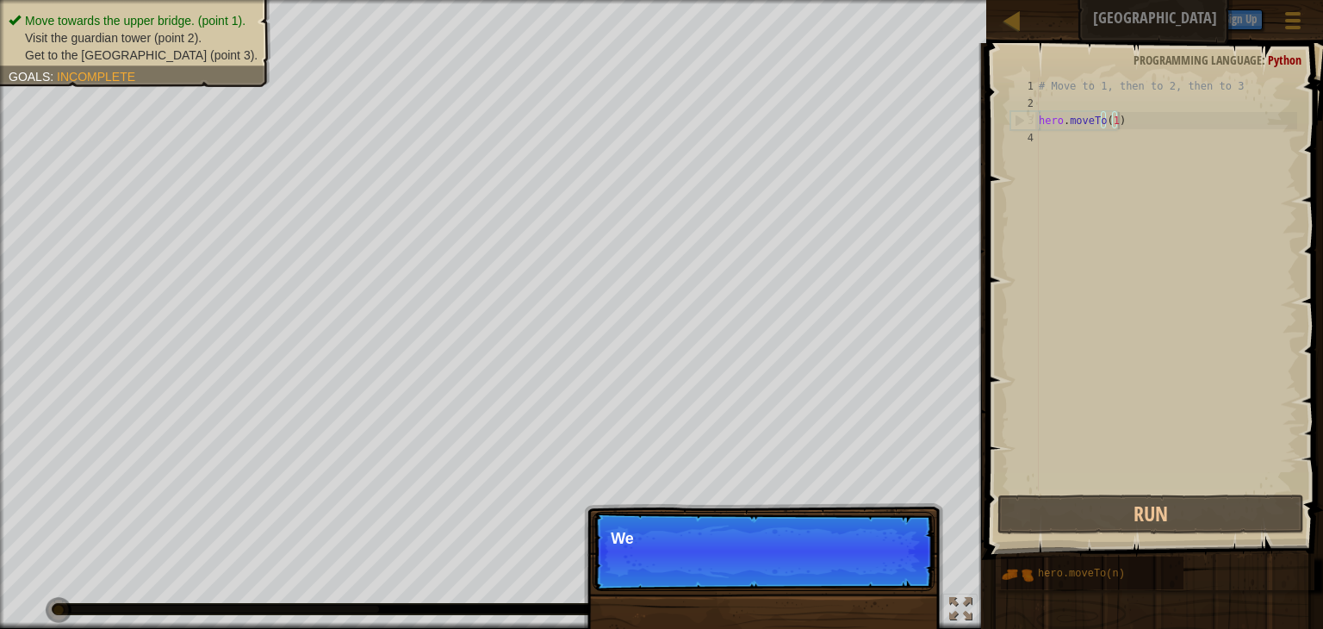
scroll to position [8, 5]
click at [901, 572] on p "Skip (esc) Continue We need to avoid the goblins" at bounding box center [764, 551] width 342 height 79
click at [892, 554] on button "Continue" at bounding box center [884, 561] width 71 height 22
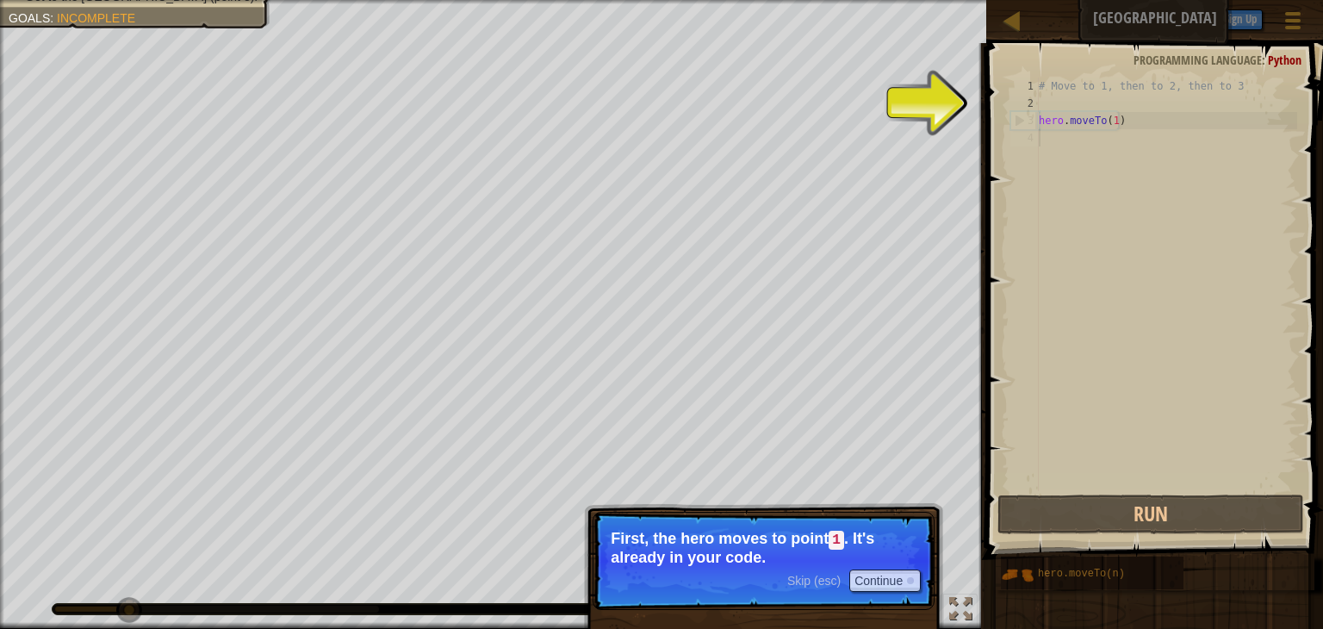
click at [1119, 134] on div "# Move to 1, then to 2, then to 3 hero . moveTo ( 1 )" at bounding box center [1166, 302] width 262 height 448
click at [870, 575] on button "Continue" at bounding box center [884, 580] width 71 height 22
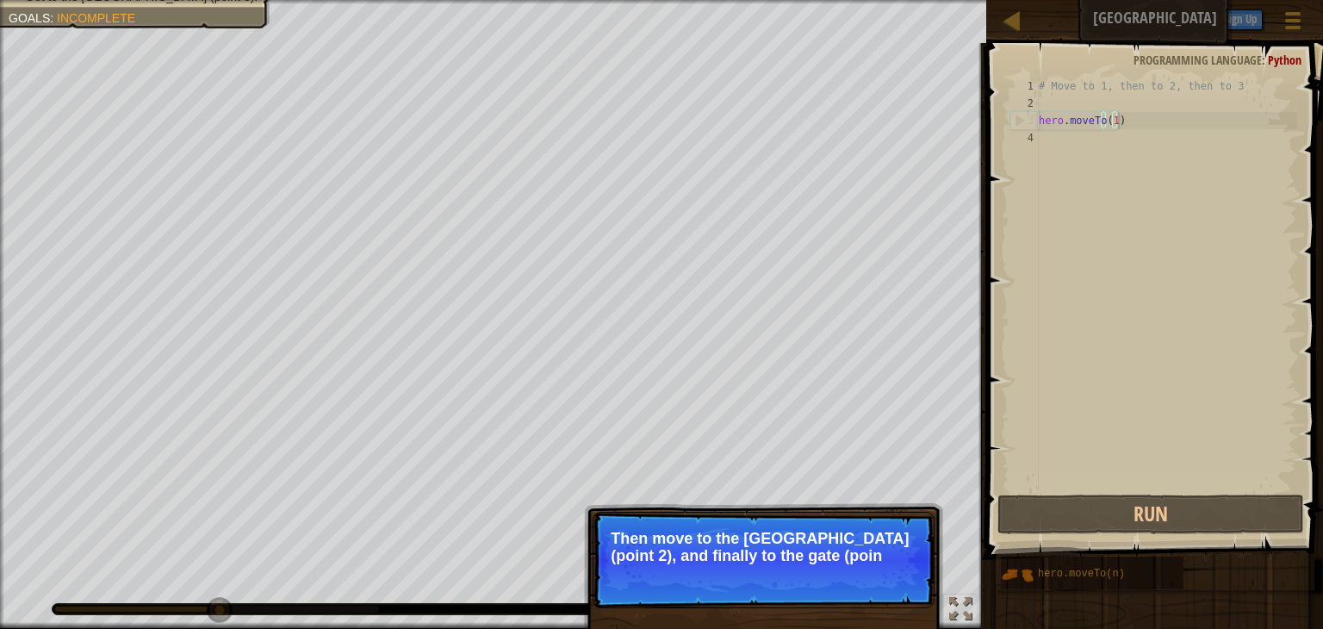
click at [1160, 119] on div "# Move to 1, then to 2, then to 3 hero . moveTo ( 1 )" at bounding box center [1166, 302] width 262 height 448
type textarea "hero.moveTo(1)"
click at [1160, 119] on div "# Move to 1, then to 2, then to 3 hero . moveTo ( 1 )" at bounding box center [1166, 302] width 262 height 448
drag, startPoint x: 817, startPoint y: 569, endPoint x: 816, endPoint y: 587, distance: 17.2
click at [816, 587] on div "Skip (esc) Continue" at bounding box center [854, 579] width 134 height 22
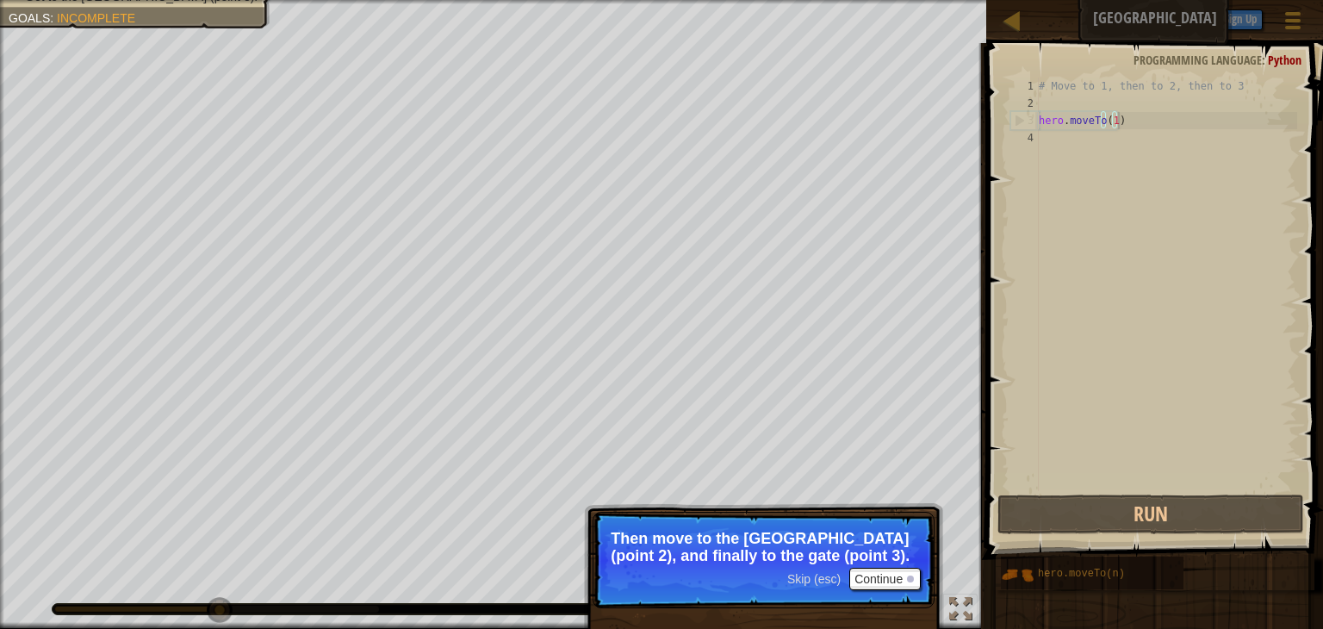
scroll to position [8, 5]
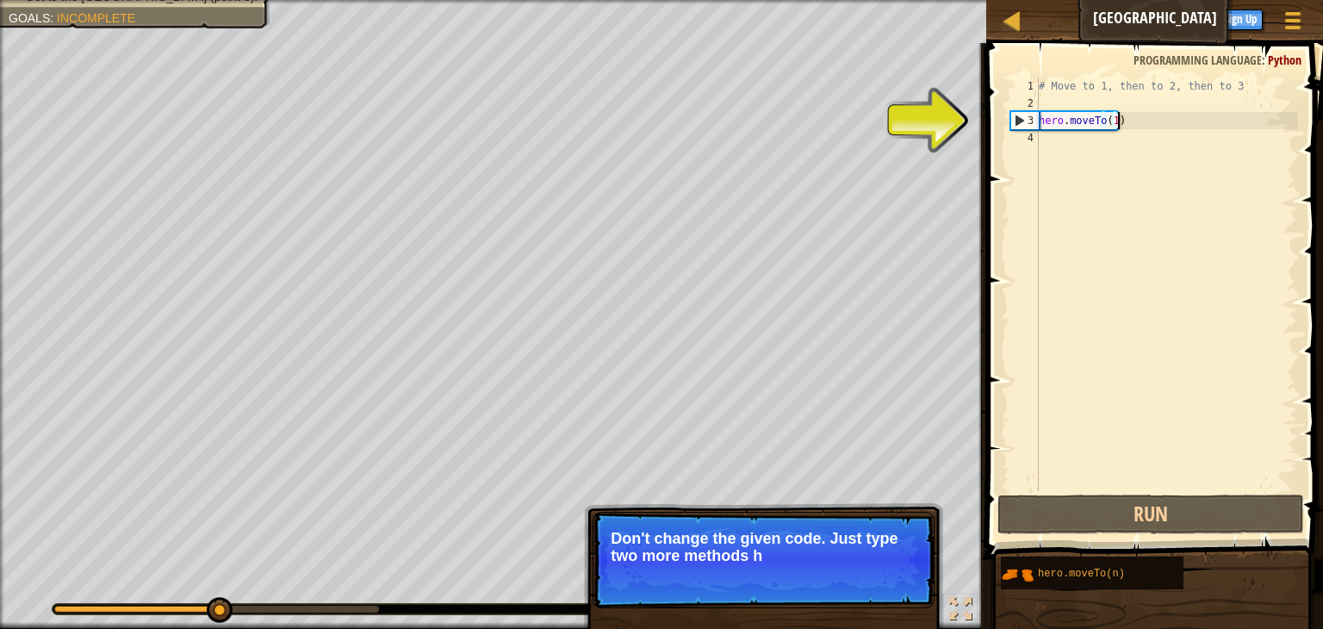
click at [1158, 115] on div "# Move to 1, then to 2, then to 3 hero . moveTo ( 1 )" at bounding box center [1166, 302] width 262 height 448
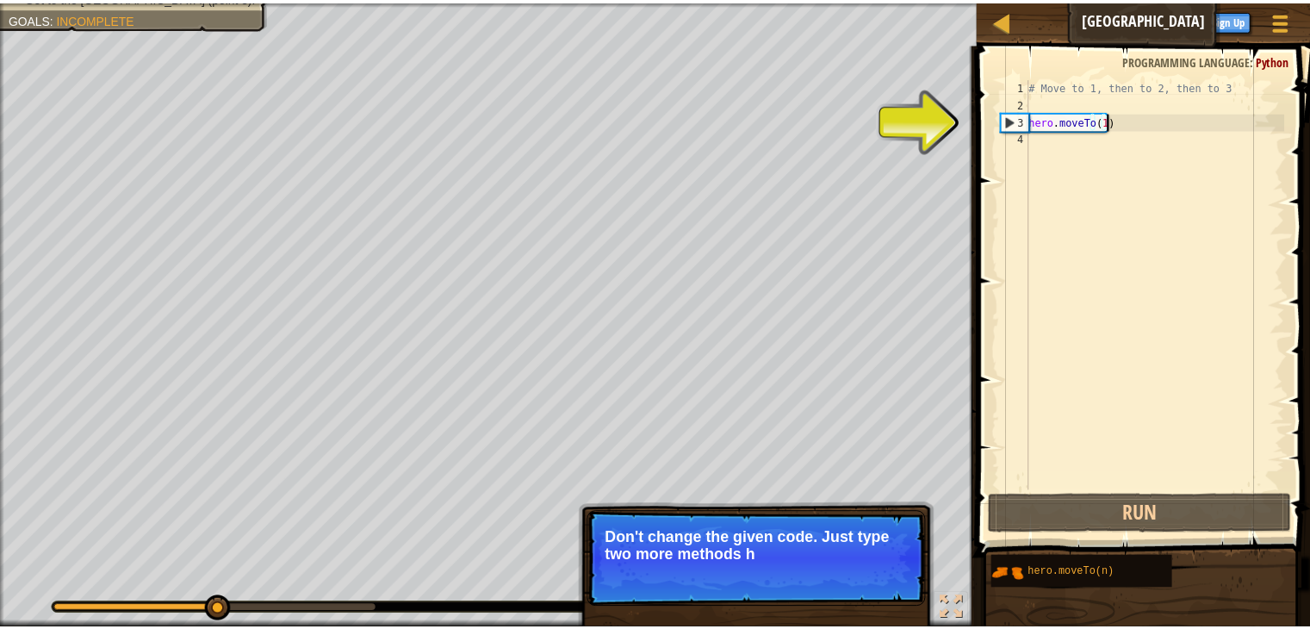
scroll to position [8, 0]
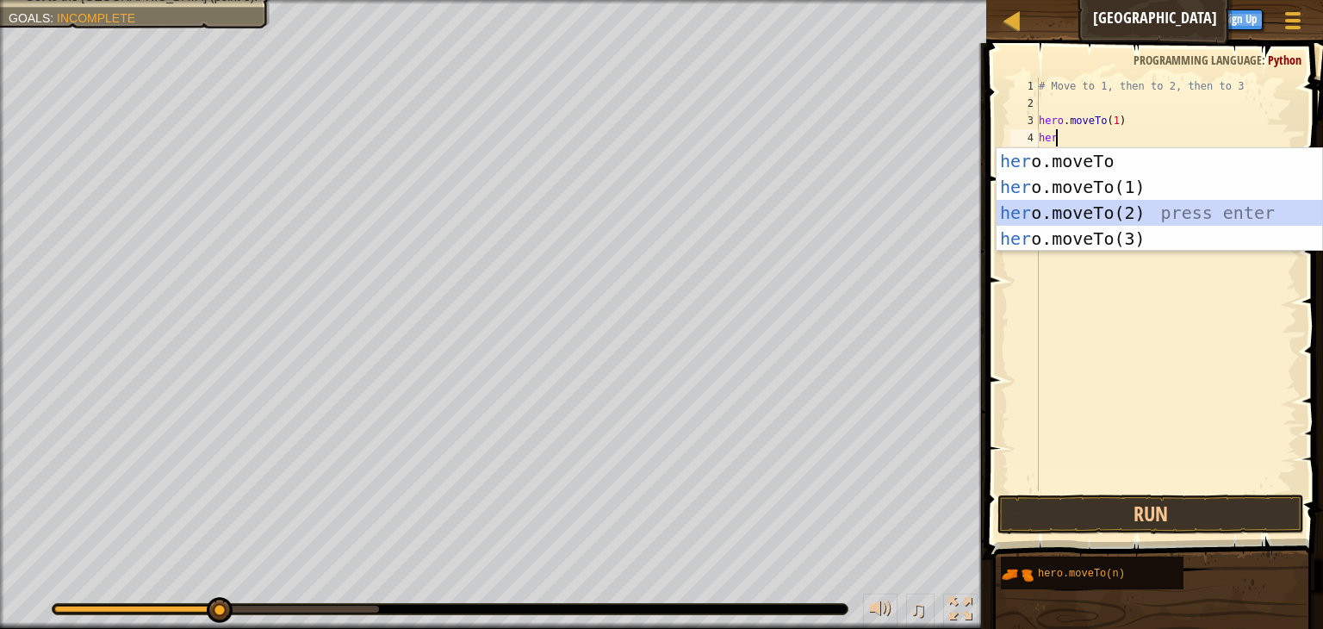
type textarea "hero.moveTo(2)"
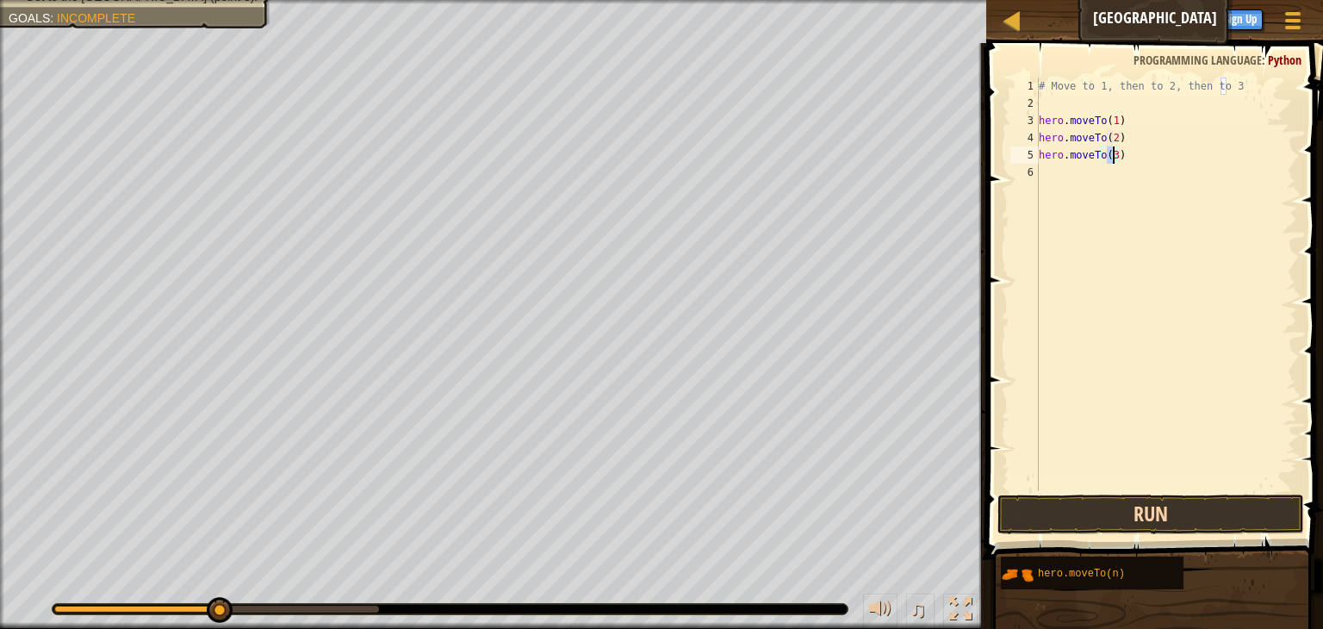
type textarea "hero.moveTo(3)"
click at [1163, 519] on button "Run" at bounding box center [1150, 514] width 307 height 40
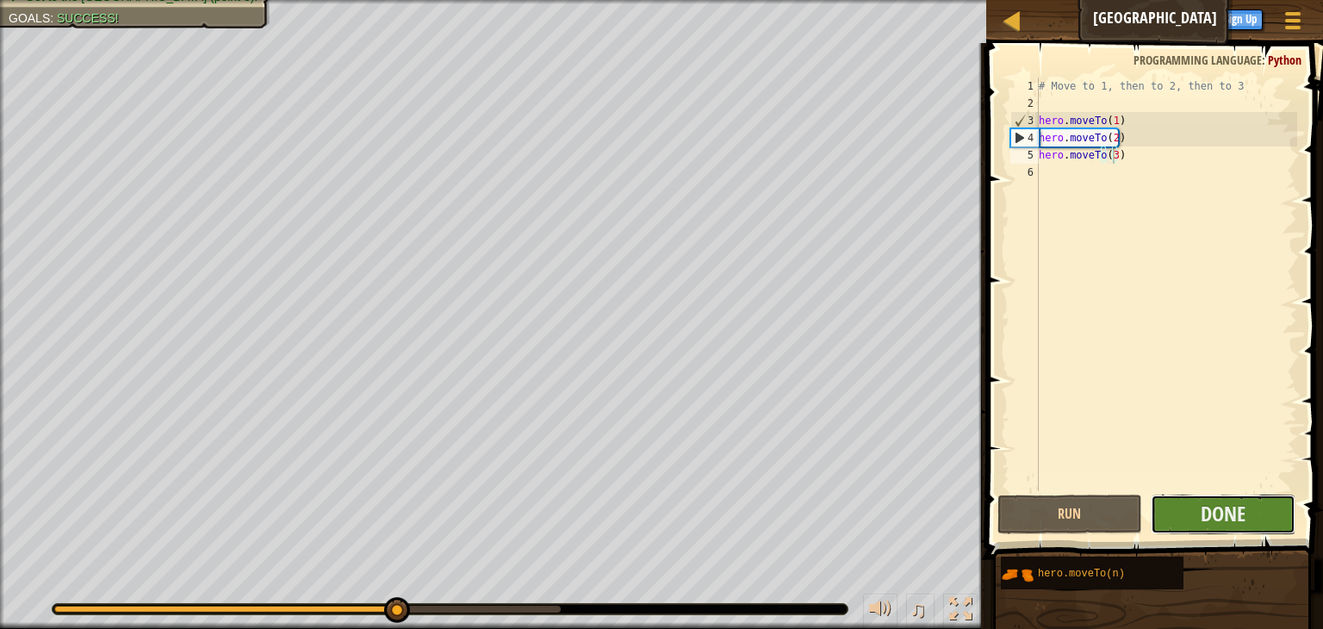
click at [1197, 504] on button "Done" at bounding box center [1223, 514] width 145 height 40
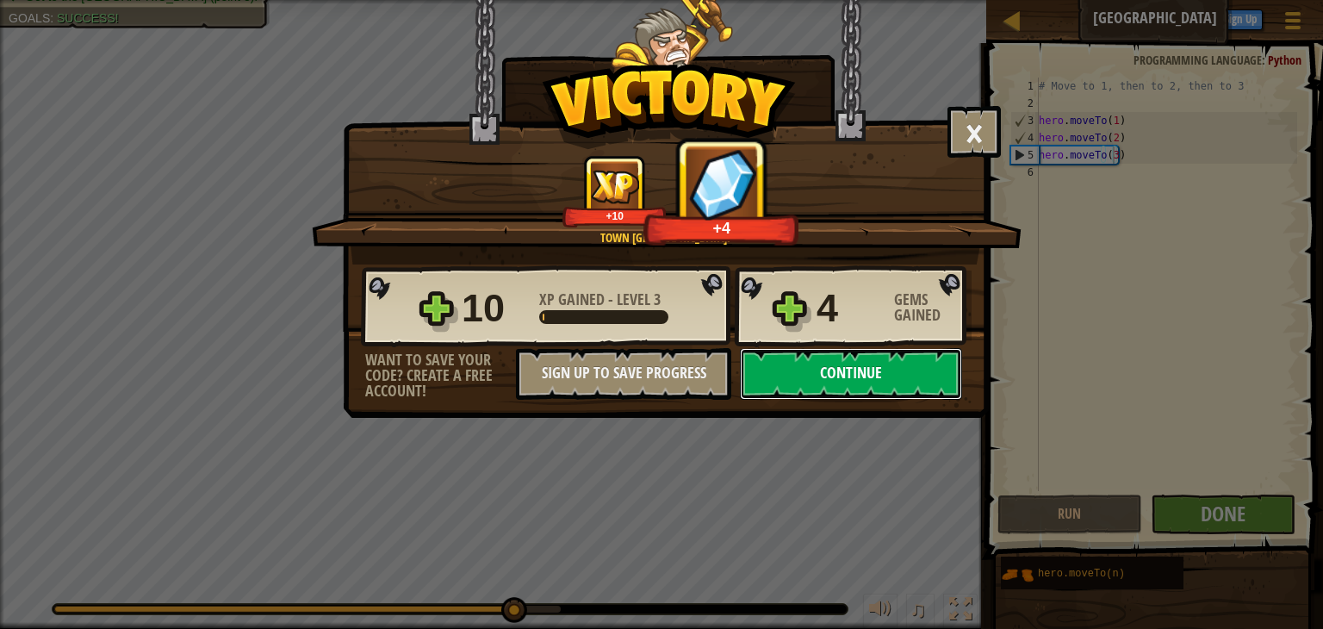
click at [842, 364] on button "Continue" at bounding box center [851, 374] width 222 height 52
